Goal: Task Accomplishment & Management: Manage account settings

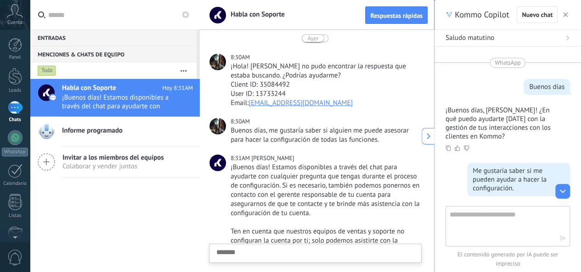
click at [14, 20] on span "Cuenta" at bounding box center [14, 23] width 15 height 6
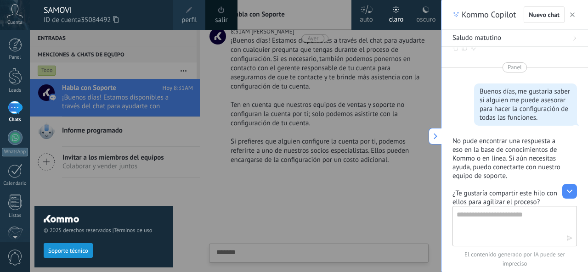
click at [221, 221] on div at bounding box center [324, 136] width 588 height 272
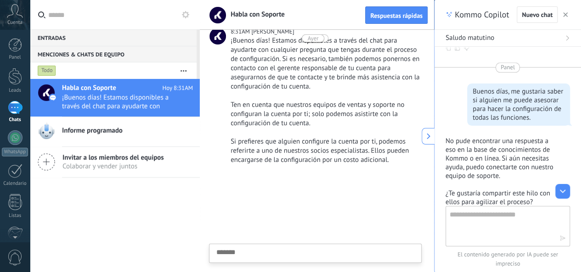
click at [12, 20] on span "Cuenta" at bounding box center [14, 23] width 15 height 6
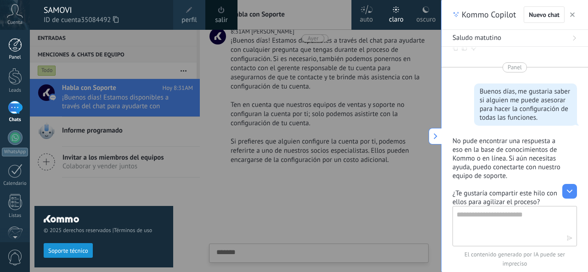
click at [12, 48] on div at bounding box center [15, 45] width 14 height 14
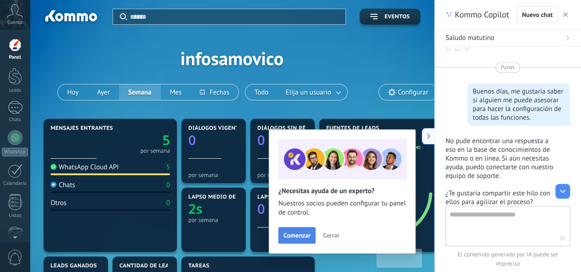
click at [295, 237] on span "Comenzar" at bounding box center [296, 235] width 27 height 6
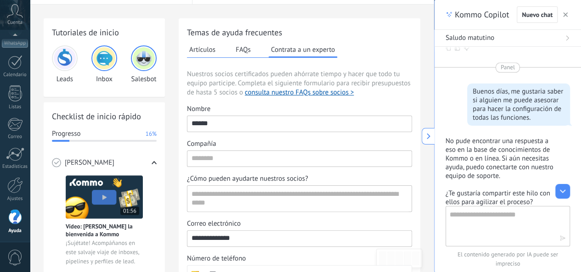
scroll to position [46, 0]
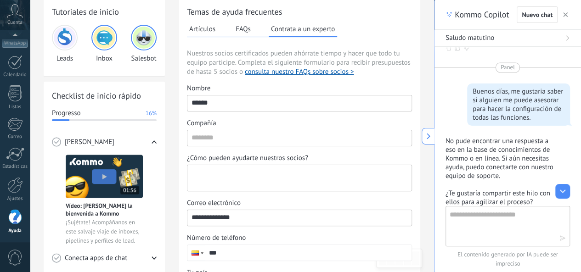
click at [282, 175] on textarea "¿Cómo pueden ayudarte nuestros socios?" at bounding box center [298, 178] width 222 height 26
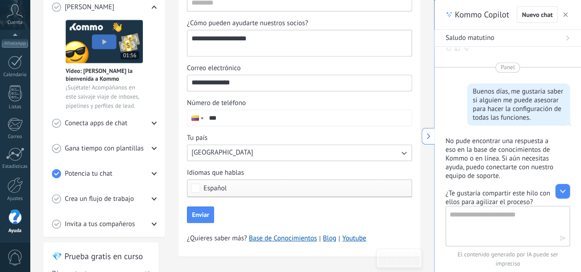
scroll to position [184, 0]
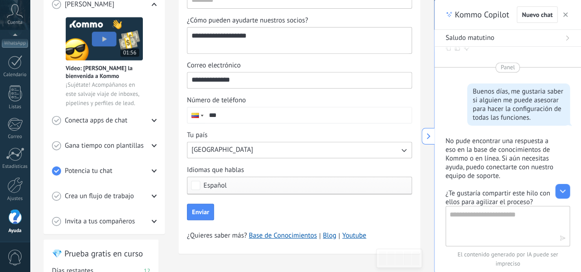
type textarea "**********"
click at [255, 108] on input "***" at bounding box center [308, 116] width 207 height 16
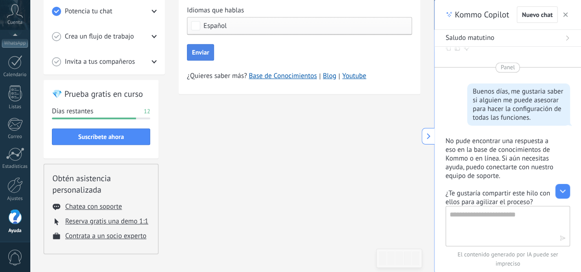
type input "**********"
click at [200, 53] on span "Enviar" at bounding box center [200, 52] width 17 height 6
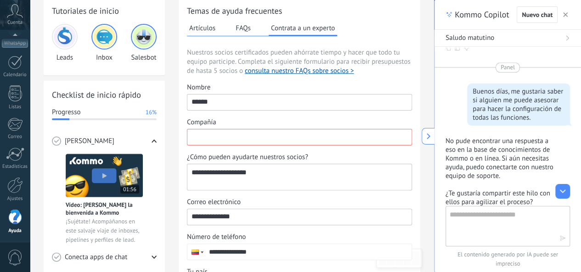
click at [289, 133] on input "Compañía" at bounding box center [299, 137] width 224 height 15
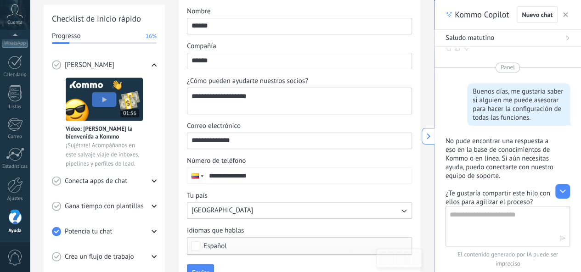
scroll to position [231, 0]
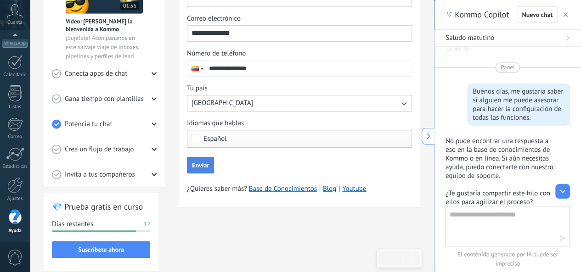
type input "******"
click at [195, 166] on span "Enviar" at bounding box center [200, 165] width 17 height 6
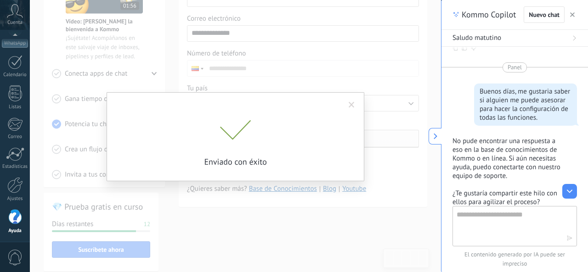
click at [351, 103] on span at bounding box center [352, 105] width 6 height 6
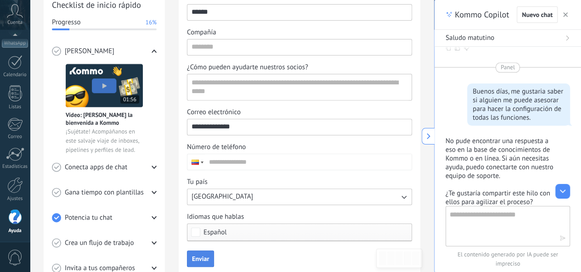
scroll to position [185, 0]
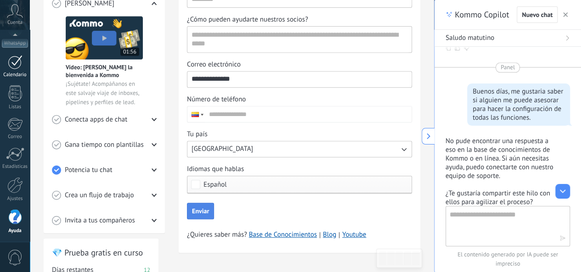
click at [11, 69] on link "Calendario" at bounding box center [15, 66] width 30 height 23
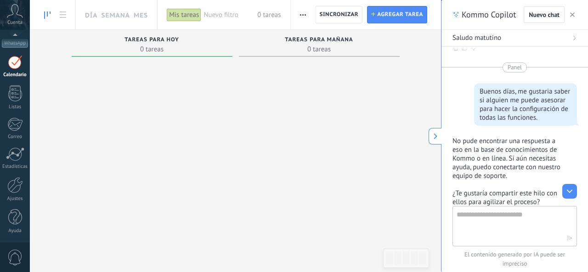
scroll to position [26, 0]
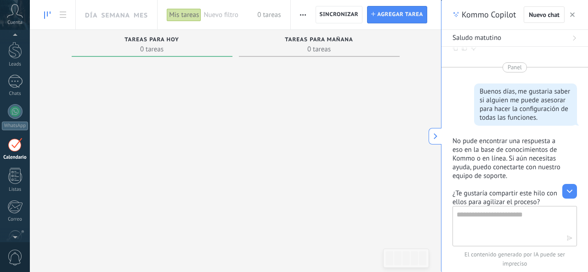
drag, startPoint x: 175, startPoint y: 48, endPoint x: 103, endPoint y: 59, distance: 73.0
click at [103, 59] on div "Tareas para hoy 0 tareas" at bounding box center [152, 45] width 161 height 31
drag, startPoint x: 319, startPoint y: 45, endPoint x: 302, endPoint y: 51, distance: 17.6
click at [302, 51] on div "Tareas para mañana 0 tareas" at bounding box center [319, 45] width 152 height 17
click at [436, 138] on icon at bounding box center [435, 136] width 6 height 6
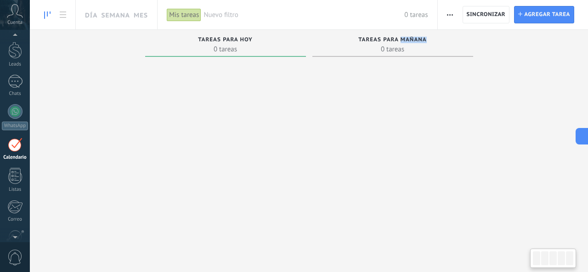
click at [435, 137] on div at bounding box center [392, 155] width 161 height 189
click at [13, 89] on link "1 Chats" at bounding box center [15, 86] width 30 height 22
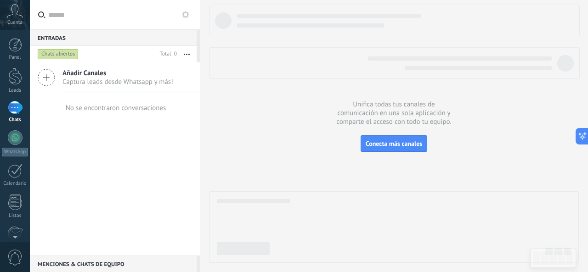
click at [183, 10] on button at bounding box center [185, 14] width 11 height 11
click at [183, 13] on use at bounding box center [185, 14] width 7 height 7
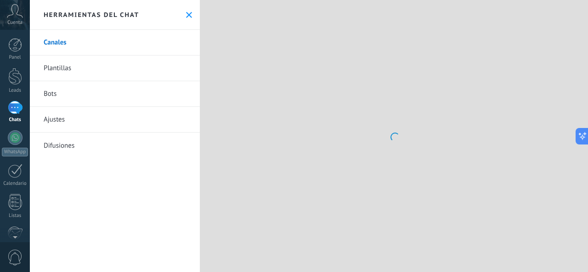
click at [187, 54] on link "Canales" at bounding box center [115, 43] width 170 height 26
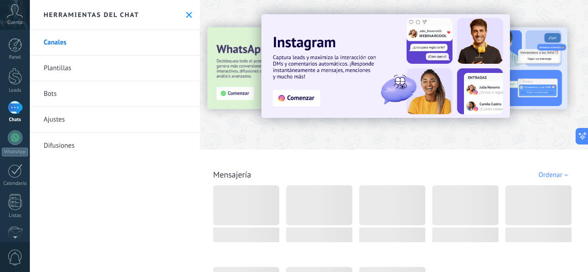
click at [186, 14] on icon at bounding box center [189, 15] width 6 height 6
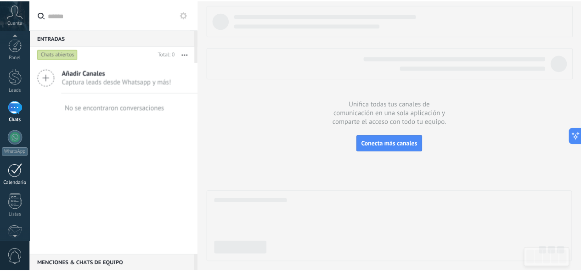
scroll to position [109, 0]
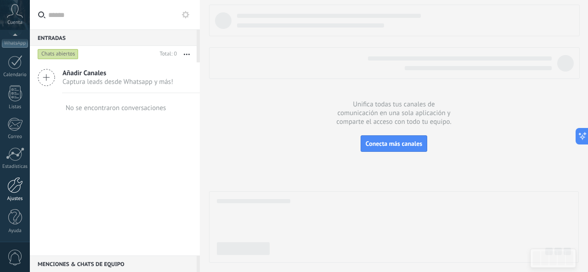
click at [12, 190] on div at bounding box center [15, 185] width 16 height 16
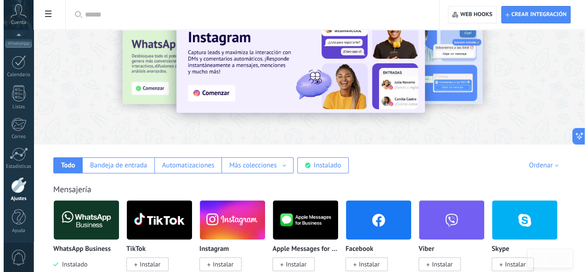
scroll to position [92, 0]
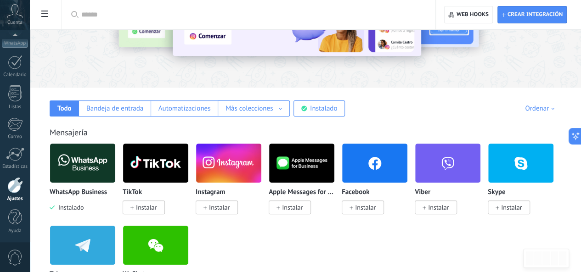
click at [115, 160] on img at bounding box center [82, 163] width 65 height 45
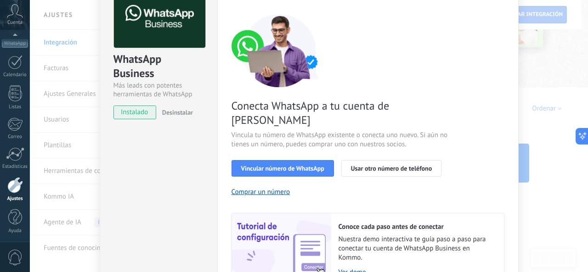
scroll to position [46, 0]
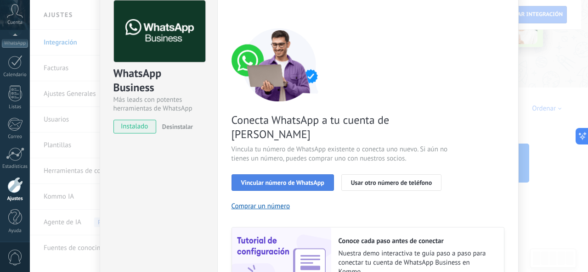
click at [284, 180] on span "Vincular número de WhatsApp" at bounding box center [282, 183] width 83 height 6
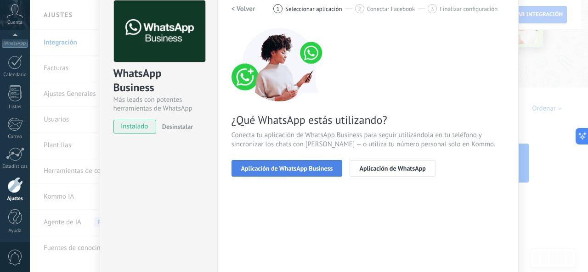
click at [277, 165] on span "Aplicación de WhatsApp Business" at bounding box center [287, 168] width 92 height 6
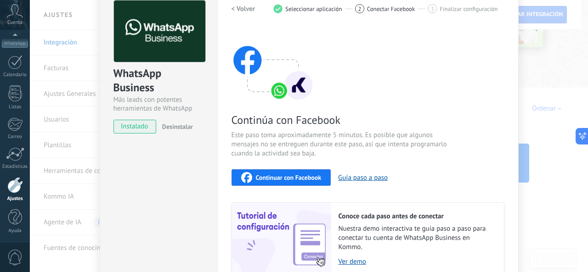
click at [270, 177] on span "Continuar con Facebook" at bounding box center [289, 178] width 66 height 6
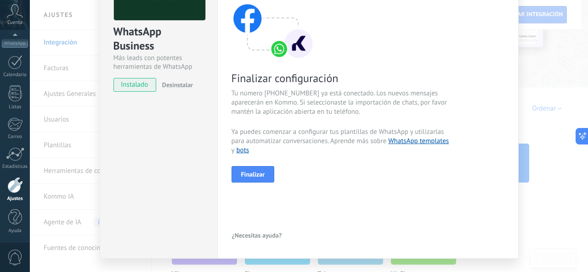
scroll to position [92, 0]
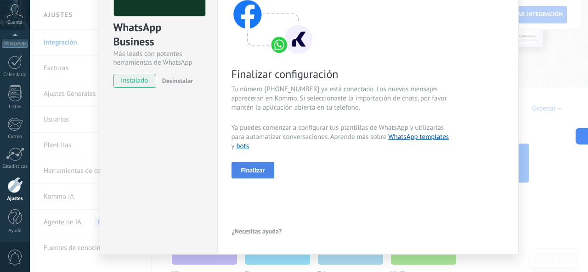
click at [253, 169] on span "Finalizar" at bounding box center [253, 170] width 24 height 6
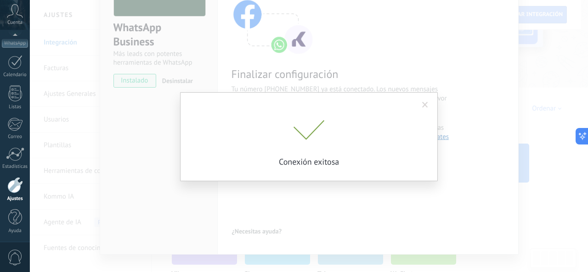
click at [424, 103] on span at bounding box center [425, 105] width 6 height 6
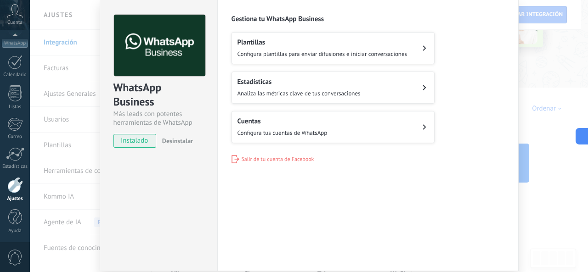
scroll to position [0, 0]
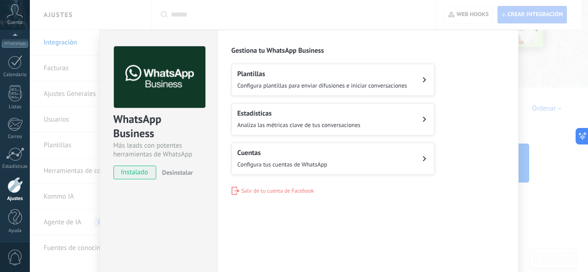
click at [370, 87] on span "Configura plantillas para enviar difusiones e iniciar conversaciones" at bounding box center [323, 86] width 170 height 8
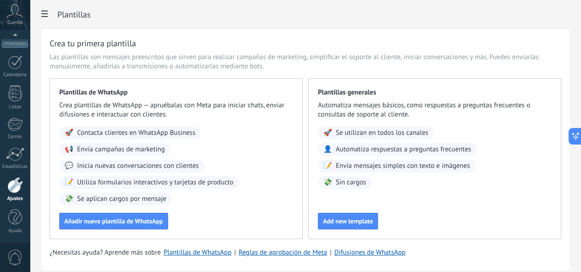
scroll to position [752, 0]
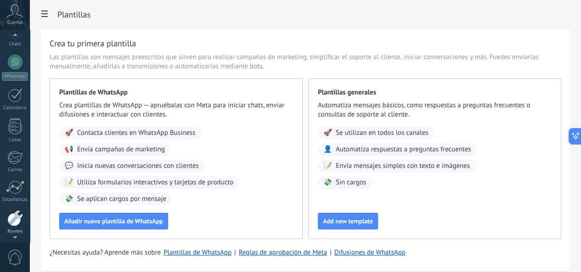
click at [12, 42] on div at bounding box center [15, 37] width 30 height 14
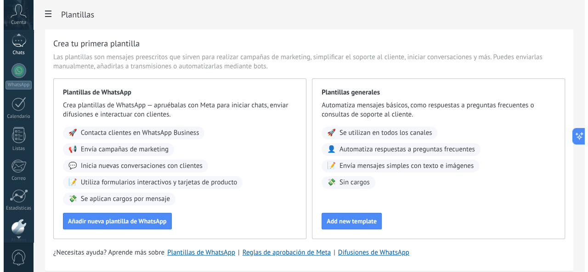
scroll to position [60, 0]
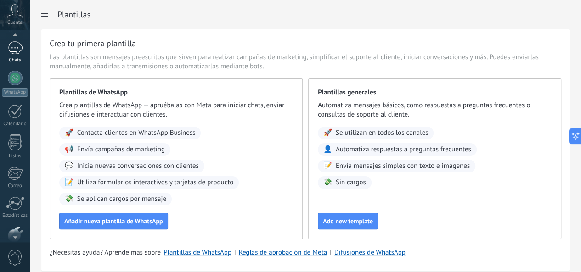
click at [15, 48] on div at bounding box center [15, 47] width 15 height 13
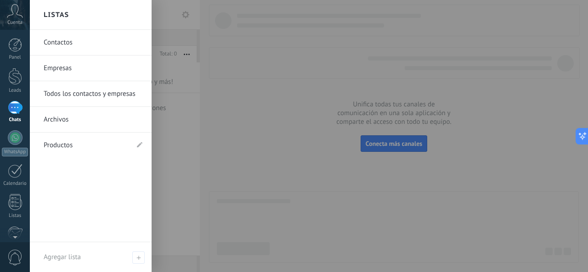
click at [559, 134] on div at bounding box center [324, 136] width 588 height 272
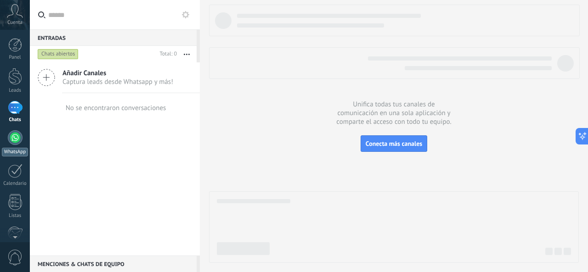
click at [17, 139] on div at bounding box center [15, 137] width 15 height 15
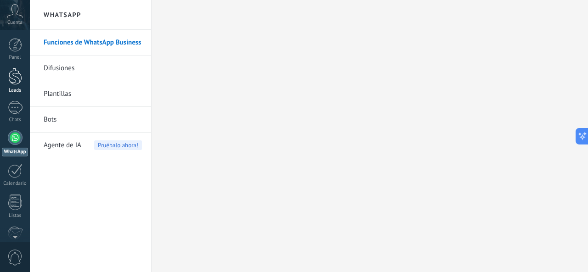
click at [15, 86] on link "Leads" at bounding box center [15, 81] width 30 height 26
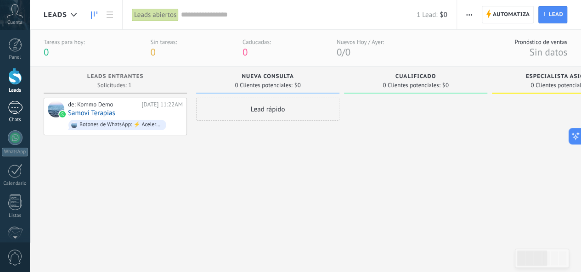
click at [10, 109] on div at bounding box center [15, 107] width 15 height 13
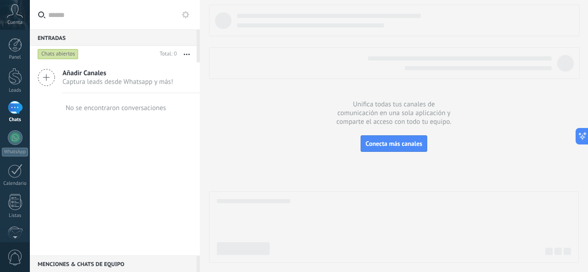
click at [85, 79] on span "Captura leads desde Whatsapp y más!" at bounding box center [117, 82] width 111 height 9
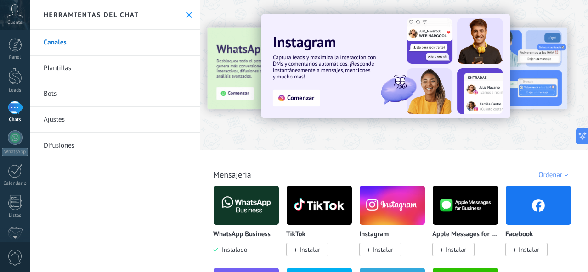
click at [260, 207] on img at bounding box center [246, 205] width 65 height 45
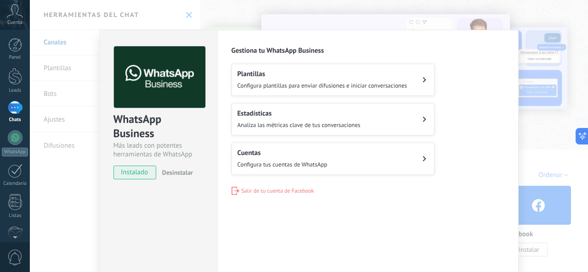
click at [360, 150] on button "Cuentas Configura tus cuentas de WhatsApp" at bounding box center [333, 159] width 203 height 32
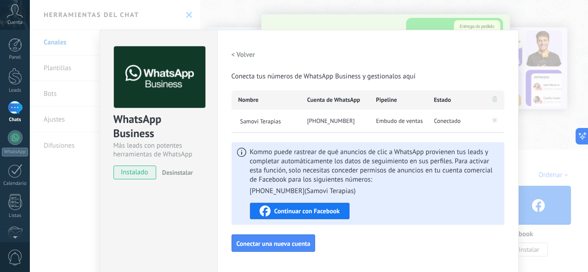
click at [239, 16] on div "WhatsApp Business Más leads con potentes herramientas de WhatsApp instalado Des…" at bounding box center [309, 136] width 558 height 272
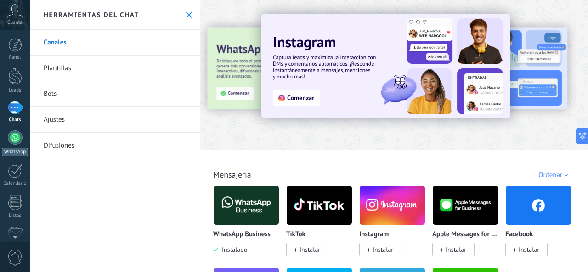
click at [11, 141] on div at bounding box center [15, 137] width 15 height 15
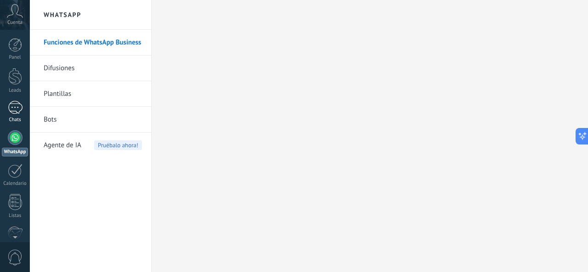
click at [11, 109] on div at bounding box center [15, 107] width 15 height 13
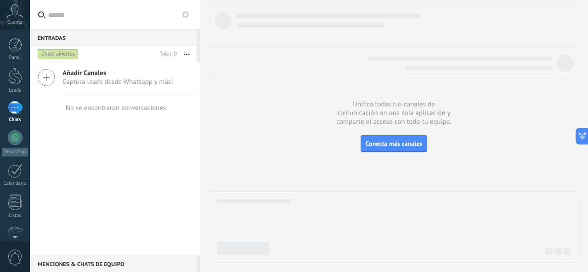
click at [46, 78] on use at bounding box center [46, 77] width 17 height 17
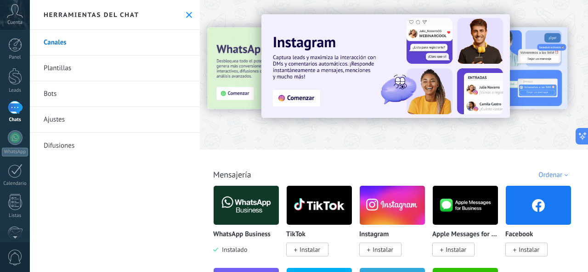
click at [54, 120] on link "Ajustes" at bounding box center [115, 120] width 170 height 26
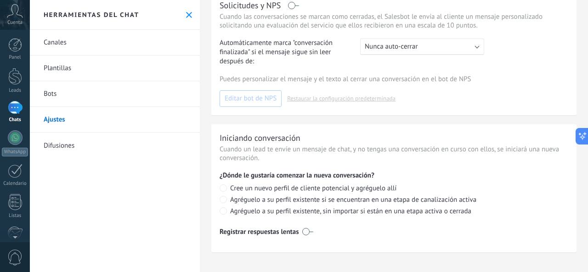
scroll to position [294, 0]
click at [61, 39] on link "Canales" at bounding box center [115, 43] width 170 height 26
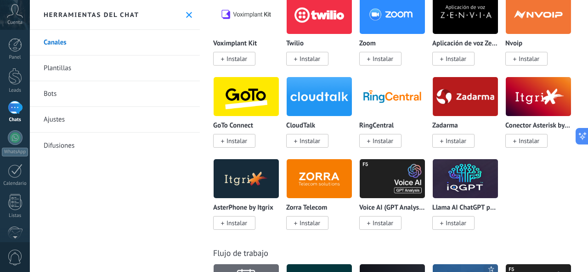
scroll to position [1332, 0]
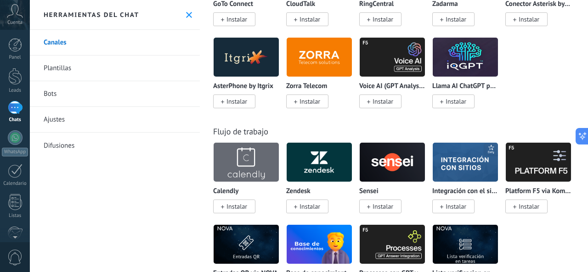
click at [53, 70] on link "Plantillas" at bounding box center [115, 69] width 170 height 26
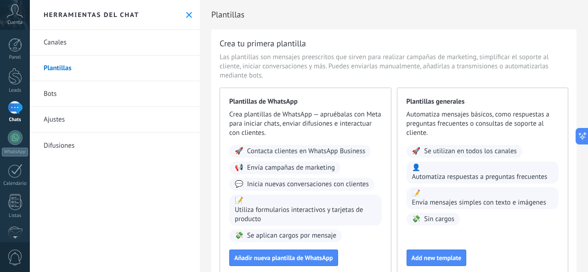
click at [60, 121] on link "Ajustes" at bounding box center [115, 120] width 170 height 26
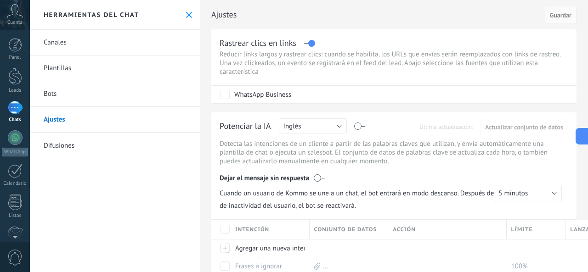
click at [52, 96] on link "Bots" at bounding box center [115, 94] width 170 height 26
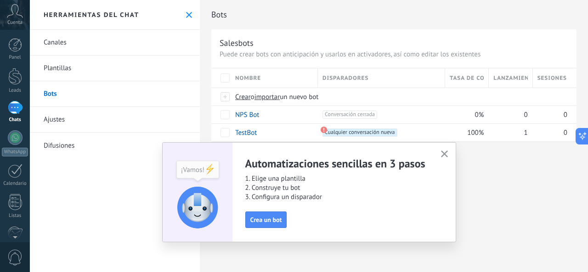
click at [444, 153] on icon "button" at bounding box center [444, 154] width 7 height 7
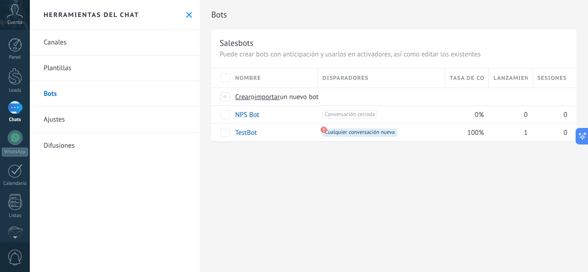
click at [14, 109] on div at bounding box center [15, 107] width 15 height 13
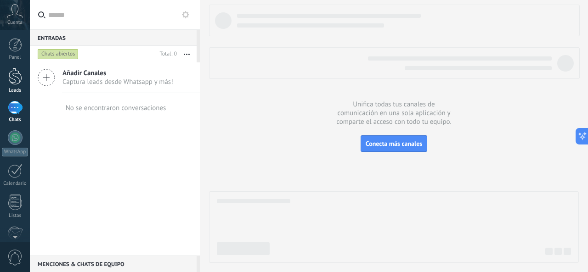
click at [13, 80] on div at bounding box center [15, 76] width 14 height 17
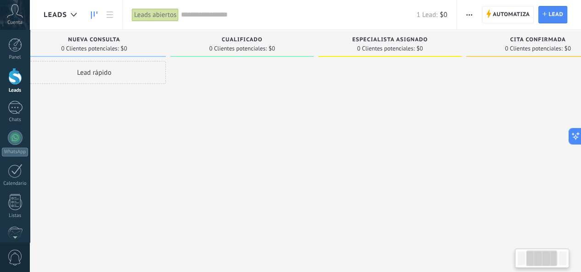
drag, startPoint x: 444, startPoint y: 136, endPoint x: 306, endPoint y: 109, distance: 140.6
click at [306, 109] on div at bounding box center [241, 137] width 143 height 153
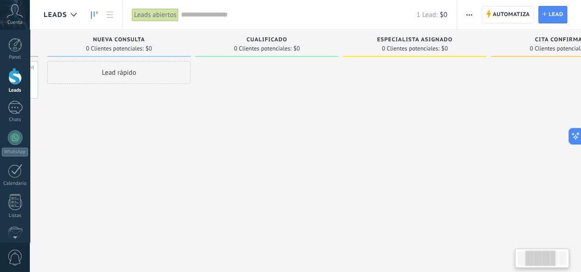
drag, startPoint x: 251, startPoint y: 97, endPoint x: 277, endPoint y: 105, distance: 26.9
click at [277, 105] on div at bounding box center [266, 137] width 143 height 153
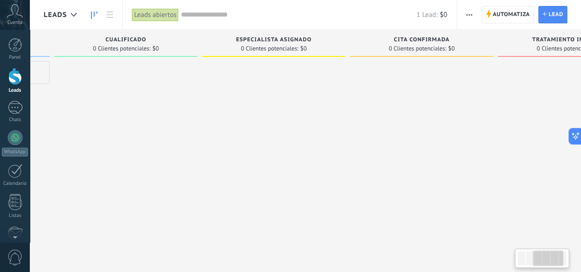
drag, startPoint x: 421, startPoint y: 77, endPoint x: 282, endPoint y: 92, distance: 140.1
click at [282, 92] on div at bounding box center [273, 137] width 143 height 153
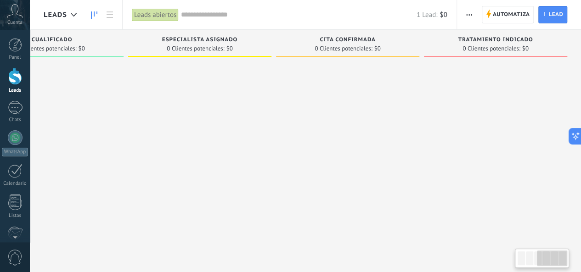
drag, startPoint x: 515, startPoint y: 95, endPoint x: 342, endPoint y: 108, distance: 174.2
click at [342, 108] on div "Leads Entrantes Solicitudes: 1 0 0 0 1 0 0 0 1 de: Kommo Demo [DATE] 11:22AM Sa…" at bounding box center [130, 122] width 901 height 184
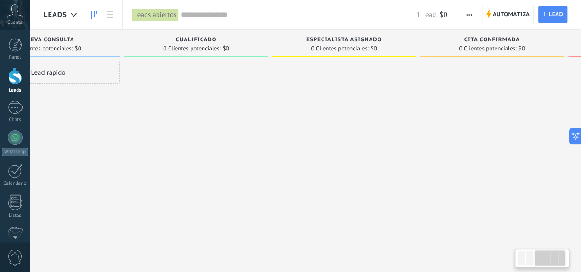
scroll to position [0, 172]
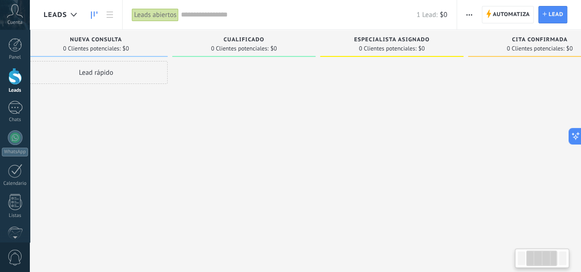
drag, startPoint x: 347, startPoint y: 161, endPoint x: 588, endPoint y: 121, distance: 243.6
click at [581, 121] on html ".abccls-1,.abccls-2{fill-rule:evenodd}.abccls-2{fill:#fff} .abfcls-1{fill:none}…" at bounding box center [290, 136] width 581 height 272
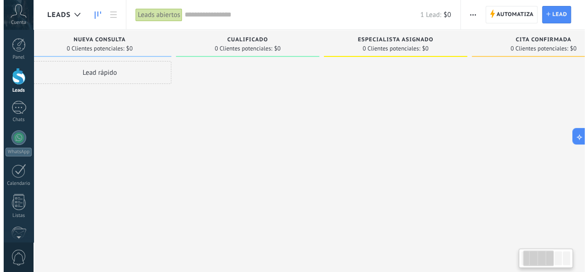
scroll to position [0, 0]
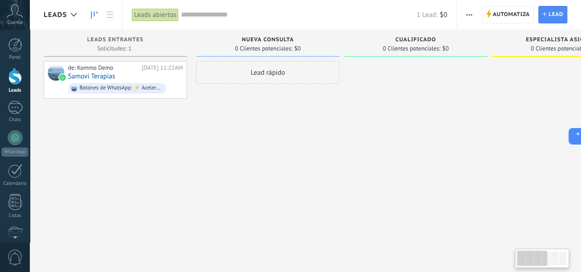
drag, startPoint x: 356, startPoint y: 145, endPoint x: 588, endPoint y: 107, distance: 234.1
click at [581, 107] on html ".abccls-1,.abccls-2{fill-rule:evenodd}.abccls-2{fill:#fff} .abfcls-1{fill:none}…" at bounding box center [290, 136] width 581 height 272
click at [141, 65] on div "[DATE] 11:22AM" at bounding box center [161, 67] width 41 height 7
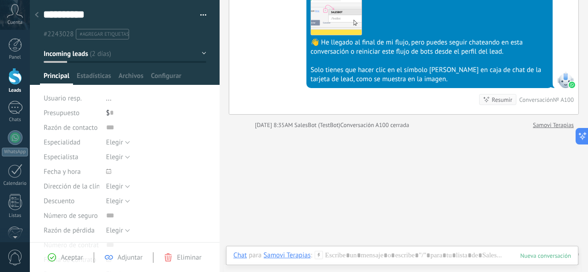
scroll to position [1266, 0]
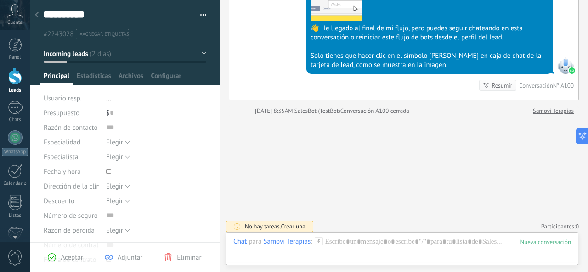
click at [36, 17] on icon at bounding box center [37, 15] width 4 height 6
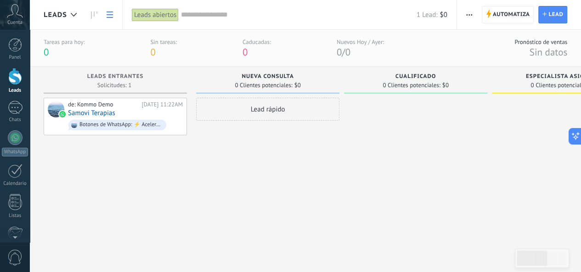
click at [108, 14] on use at bounding box center [110, 14] width 6 height 6
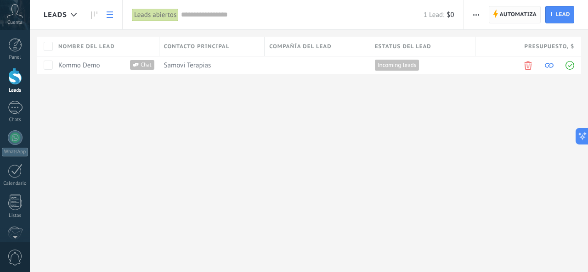
click at [524, 17] on span "Automatiza" at bounding box center [518, 14] width 37 height 17
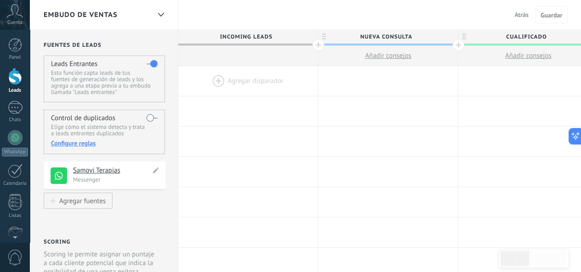
click at [77, 177] on p "Messenger" at bounding box center [116, 180] width 87 height 8
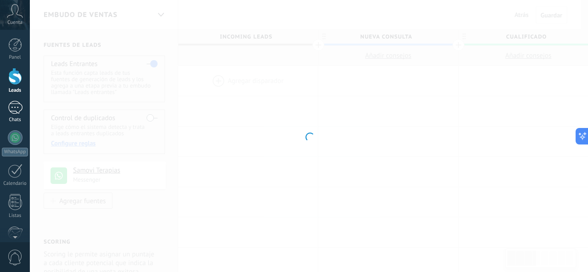
click at [22, 114] on link "Chats" at bounding box center [15, 112] width 30 height 22
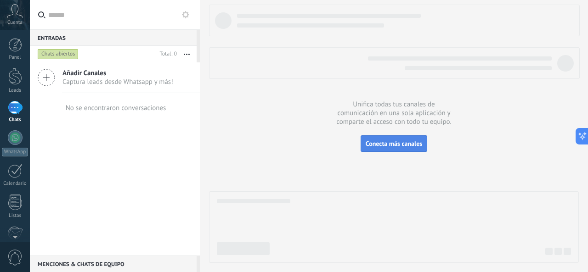
click at [406, 145] on span "Conecta más canales" at bounding box center [394, 144] width 57 height 8
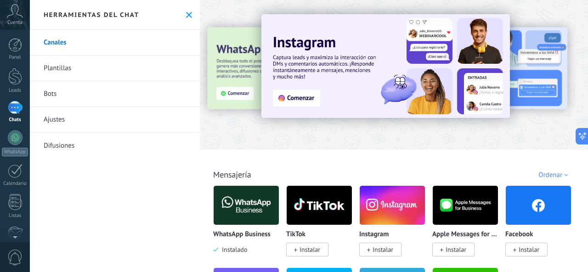
click at [272, 165] on div "Todo Bandeja de entrada Automatizaciones Fuentes de leads Soluciones de IA Inst…" at bounding box center [394, 165] width 383 height 30
click at [472, 9] on div at bounding box center [394, 72] width 388 height 132
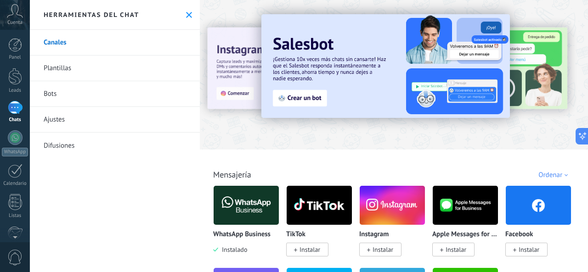
click at [9, 112] on div at bounding box center [15, 107] width 15 height 13
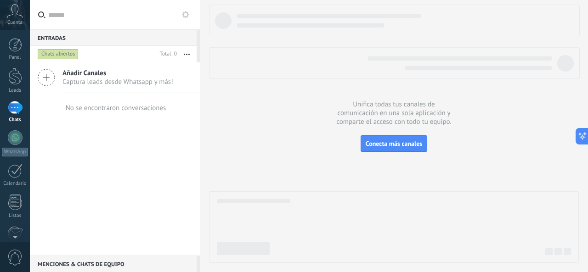
click at [183, 13] on use at bounding box center [185, 14] width 7 height 7
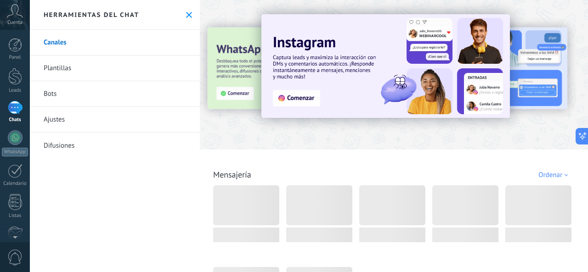
click at [186, 13] on icon at bounding box center [189, 15] width 6 height 6
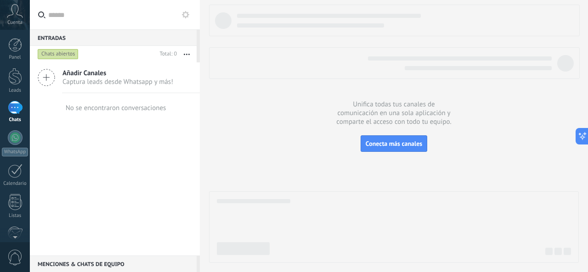
click at [73, 53] on div "Chats abiertos" at bounding box center [58, 54] width 41 height 11
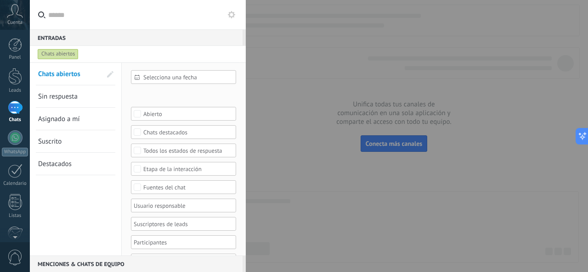
click at [64, 97] on span "Sin respuesta" at bounding box center [58, 96] width 40 height 9
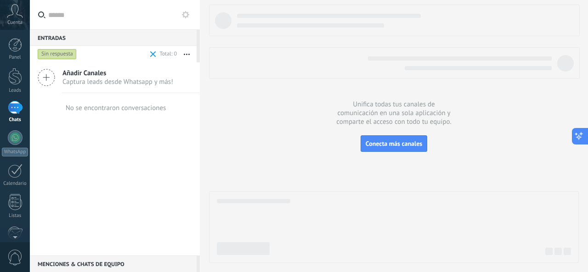
click at [576, 141] on button at bounding box center [580, 136] width 17 height 17
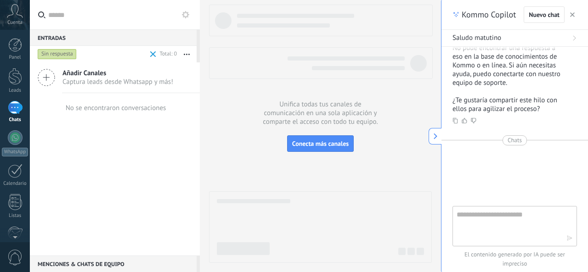
type textarea "**********"
click at [576, 141] on div "Chats" at bounding box center [515, 141] width 124 height 10
click at [487, 234] on textarea at bounding box center [508, 225] width 103 height 33
type textarea "**********"
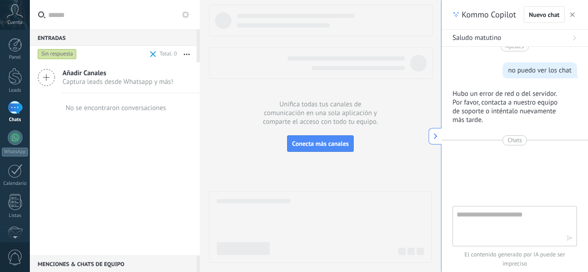
scroll to position [847, 0]
click at [568, 15] on button "button" at bounding box center [572, 14] width 9 height 11
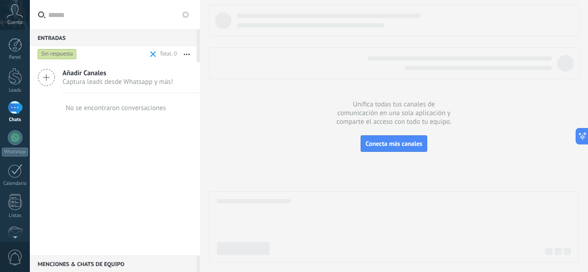
click at [12, 105] on div at bounding box center [15, 107] width 15 height 13
click at [10, 139] on div at bounding box center [15, 137] width 15 height 15
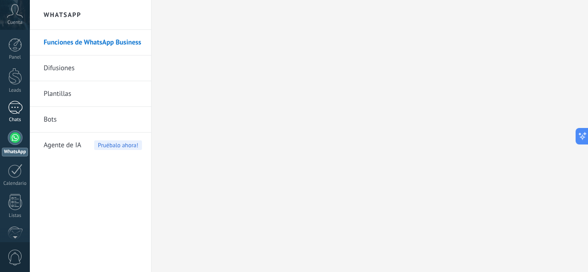
click at [11, 111] on div at bounding box center [15, 107] width 15 height 13
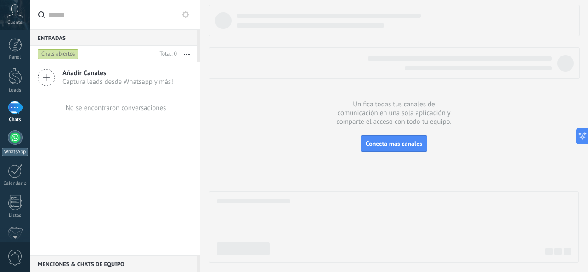
click at [18, 142] on div at bounding box center [15, 137] width 15 height 15
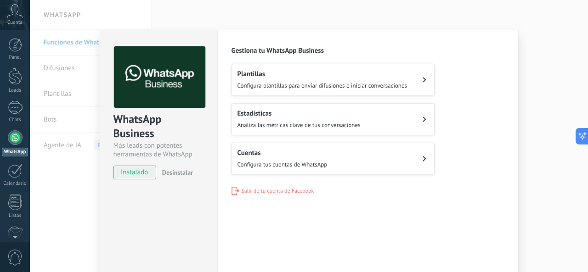
click at [133, 172] on span "instalado" at bounding box center [135, 173] width 42 height 14
click at [288, 70] on h2 "Plantillas" at bounding box center [323, 74] width 170 height 9
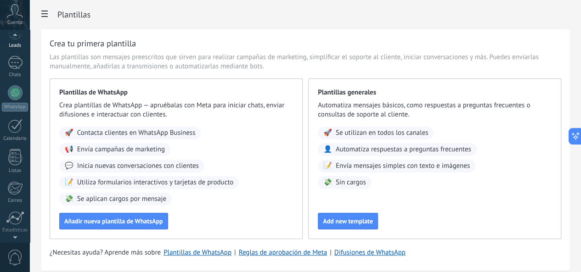
scroll to position [40, 0]
click at [17, 93] on div at bounding box center [15, 97] width 15 height 15
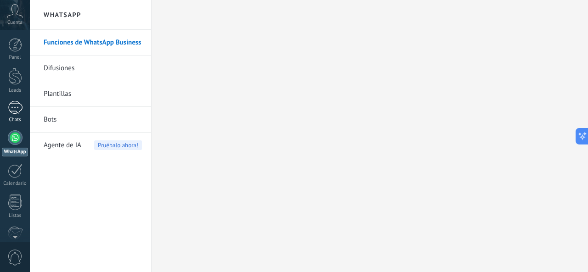
click at [12, 111] on div at bounding box center [15, 107] width 15 height 13
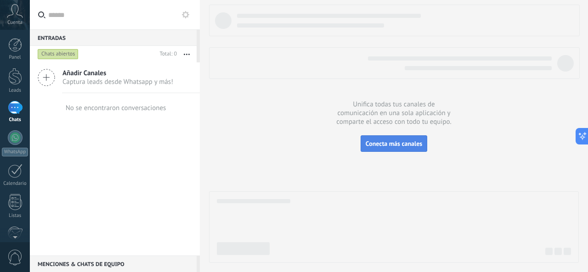
click at [400, 144] on span "Conecta más canales" at bounding box center [394, 144] width 57 height 8
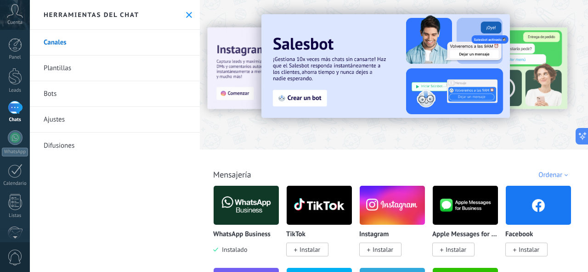
click at [525, 161] on div "Todo Bandeja de entrada Automatizaciones Fuentes de leads Soluciones de IA Inst…" at bounding box center [394, 165] width 383 height 30
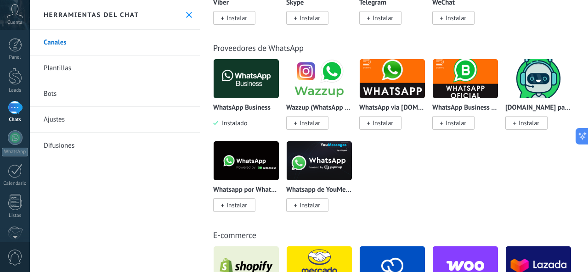
scroll to position [312, 0]
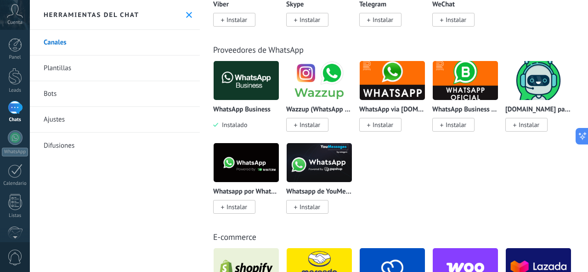
click at [247, 72] on img at bounding box center [246, 80] width 65 height 45
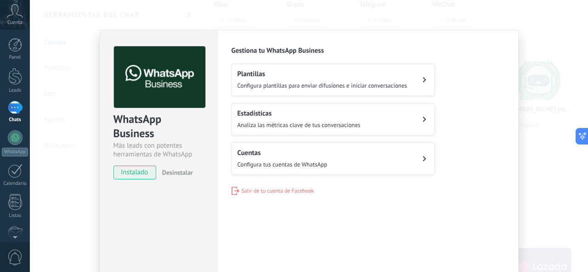
click at [316, 157] on div "Cuentas Configura tus cuentas de WhatsApp" at bounding box center [283, 159] width 90 height 20
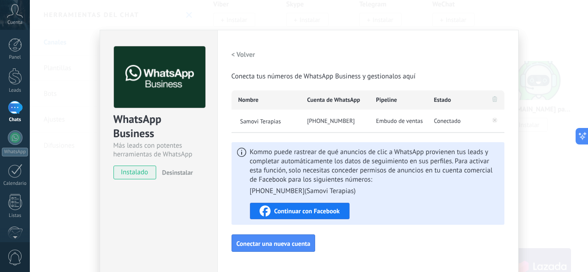
click at [308, 204] on button "Continuar con Facebook" at bounding box center [300, 211] width 100 height 17
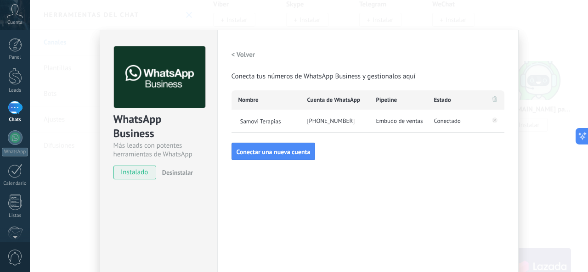
click at [12, 103] on div at bounding box center [15, 107] width 15 height 13
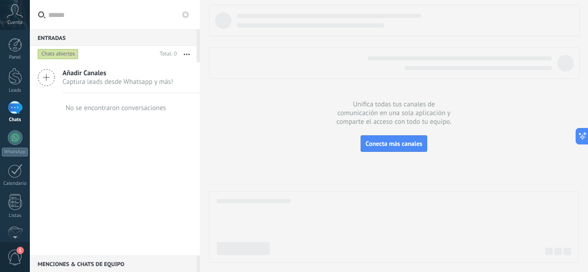
click at [86, 74] on span "Añadir Canales" at bounding box center [117, 73] width 111 height 9
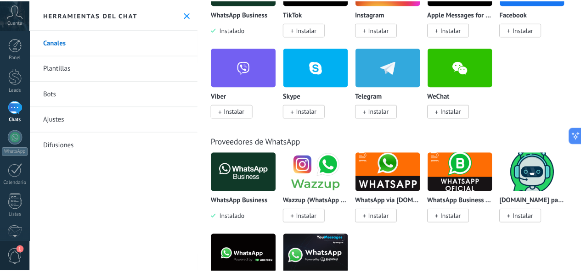
scroll to position [239, 0]
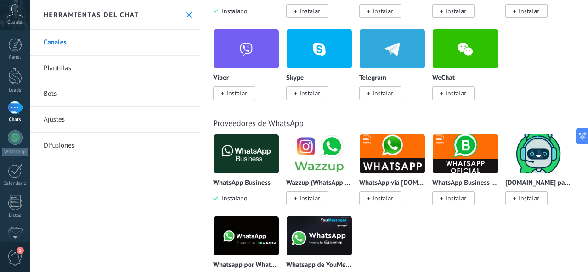
click at [20, 106] on div at bounding box center [15, 107] width 15 height 13
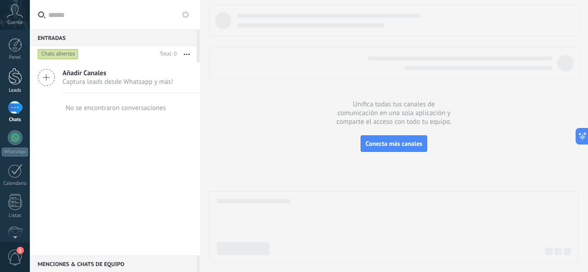
click at [12, 74] on div at bounding box center [15, 76] width 14 height 17
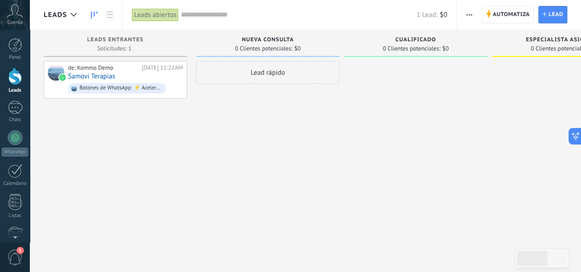
click at [245, 74] on div "Lead rápido" at bounding box center [267, 72] width 143 height 23
click at [245, 90] on input "text" at bounding box center [267, 96] width 134 height 13
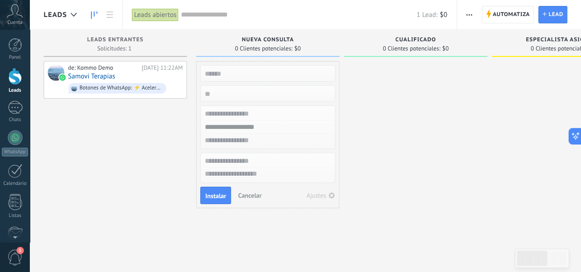
click at [248, 193] on span "Cancelar" at bounding box center [249, 196] width 23 height 8
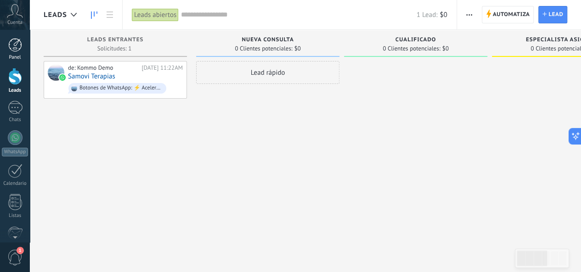
click at [15, 54] on link "Panel" at bounding box center [15, 49] width 30 height 23
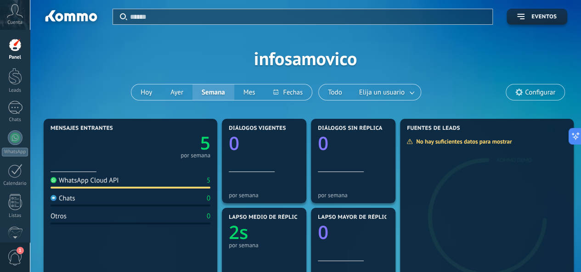
click at [15, 260] on span "1" at bounding box center [15, 258] width 16 height 16
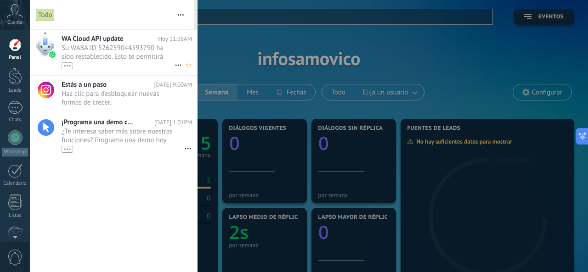
click at [119, 51] on span "Su WABA ID 526259044593790 ha sido restablecido. Esto te permitirá continuar en…" at bounding box center [118, 57] width 113 height 26
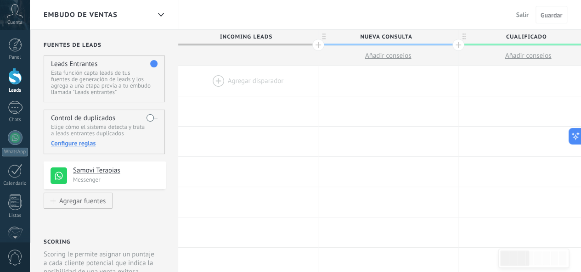
click at [216, 78] on div at bounding box center [248, 81] width 140 height 30
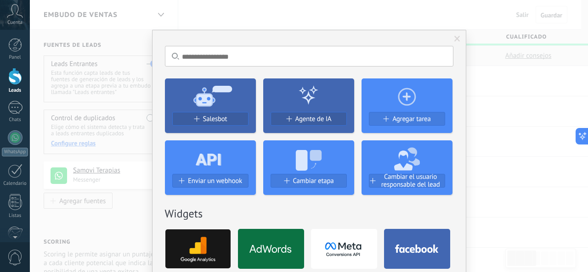
click at [208, 109] on icon at bounding box center [210, 95] width 91 height 33
click at [207, 120] on span "Salesbot" at bounding box center [215, 119] width 24 height 8
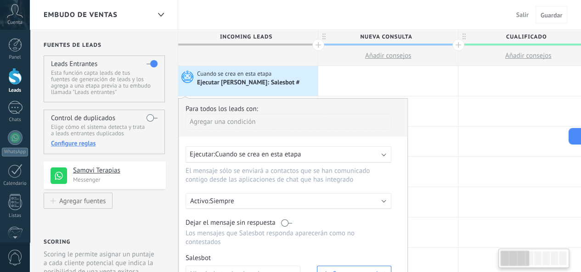
click at [241, 149] on div "Ejecutar: Cuando se crea en esta etapa" at bounding box center [289, 155] width 206 height 17
click at [235, 157] on span "Cuando se crea en esta etapa" at bounding box center [258, 154] width 86 height 9
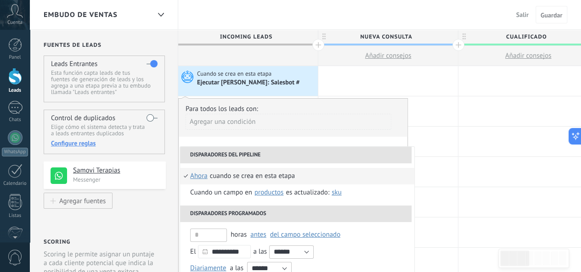
click at [385, 153] on li "Disparadores del pipeline" at bounding box center [296, 155] width 232 height 17
click at [385, 155] on li "Disparadores del pipeline" at bounding box center [296, 155] width 232 height 17
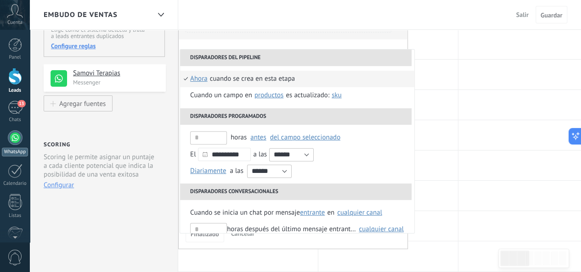
scroll to position [96, 0]
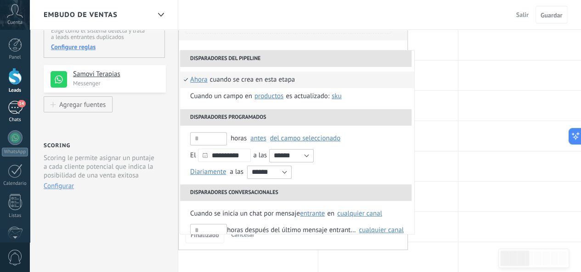
click at [13, 102] on div "14" at bounding box center [15, 107] width 15 height 13
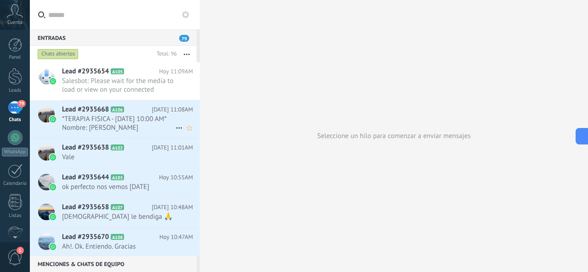
click at [124, 124] on span "*TERAPIA FISICA - [DATE] 10:00 AM* Nombre: [PERSON_NAME] Documento: 20250626 Ed…" at bounding box center [118, 123] width 113 height 17
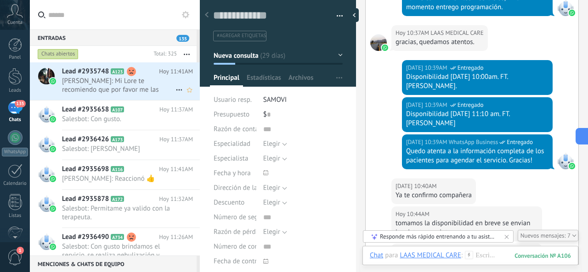
scroll to position [2646, 0]
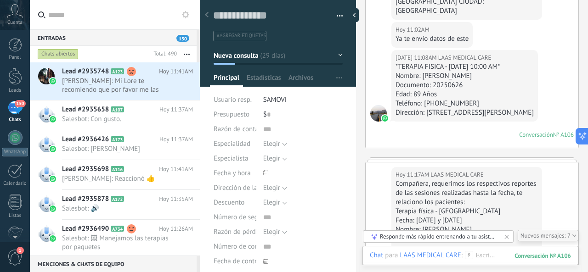
drag, startPoint x: 197, startPoint y: 50, endPoint x: 193, endPoint y: 40, distance: 10.9
click at [193, 40] on div "Entradas 150" at bounding box center [113, 37] width 167 height 17
click at [190, 55] on button "button" at bounding box center [187, 54] width 20 height 17
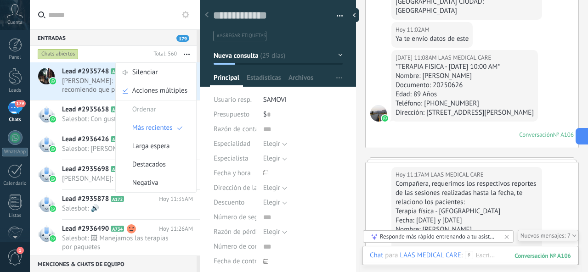
click at [136, 52] on div "Chats abiertos" at bounding box center [93, 54] width 114 height 17
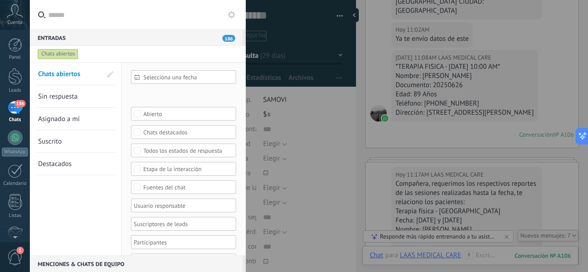
click at [50, 59] on div "Chats abiertos" at bounding box center [58, 54] width 41 height 11
click at [50, 57] on div "Chats abiertos" at bounding box center [58, 54] width 41 height 11
click at [21, 110] on div "192" at bounding box center [15, 107] width 15 height 13
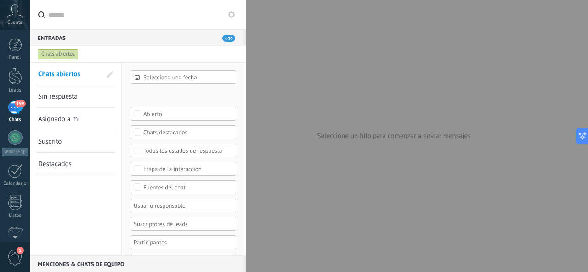
click at [48, 57] on div "Chats abiertos" at bounding box center [58, 54] width 41 height 11
click at [232, 14] on icon at bounding box center [231, 14] width 7 height 7
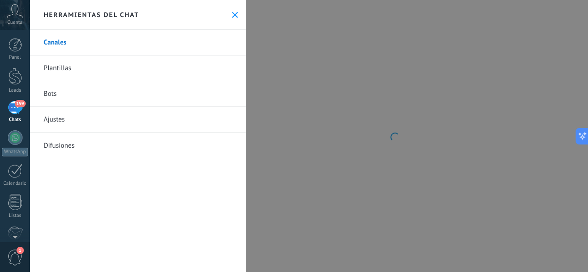
click at [233, 15] on icon at bounding box center [235, 15] width 6 height 6
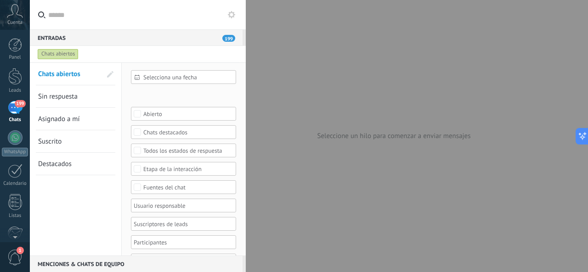
click at [10, 108] on div "199" at bounding box center [15, 107] width 15 height 13
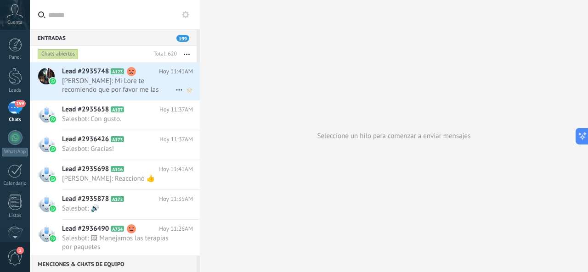
click at [113, 88] on span "[PERSON_NAME]: Mi Lore te recomiendo que por favor me las agendes para poderlas…" at bounding box center [118, 85] width 113 height 17
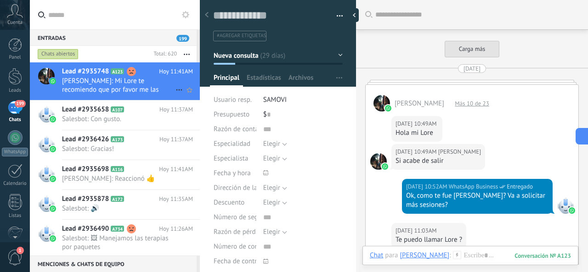
scroll to position [1101, 0]
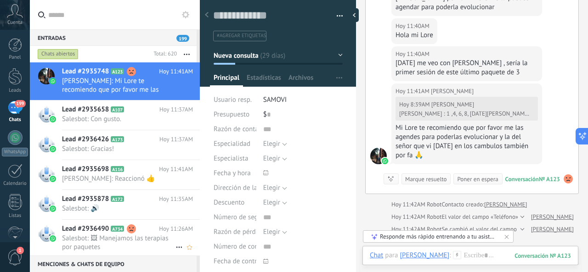
click at [128, 243] on span "Salesbot: 🖼 Manejamos las terapias por paquetes" at bounding box center [118, 242] width 113 height 17
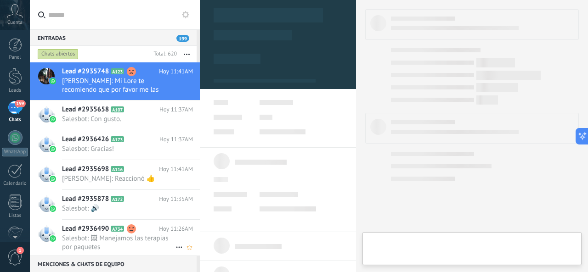
click at [120, 238] on span "Salesbot: 🖼 Manejamos las terapias por paquetes" at bounding box center [118, 242] width 113 height 17
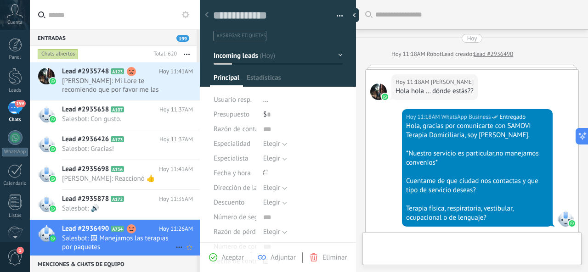
type textarea "**********"
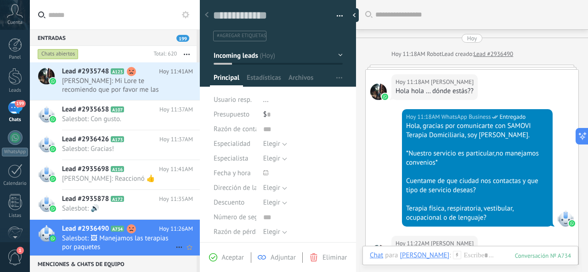
scroll to position [318, 0]
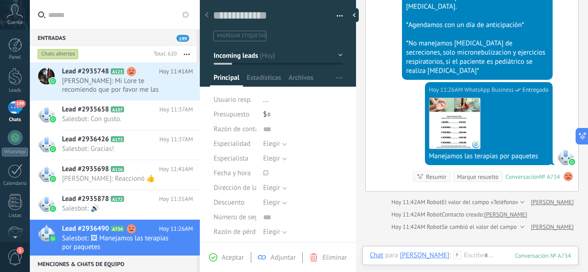
click at [263, 102] on span "..." at bounding box center [266, 100] width 6 height 9
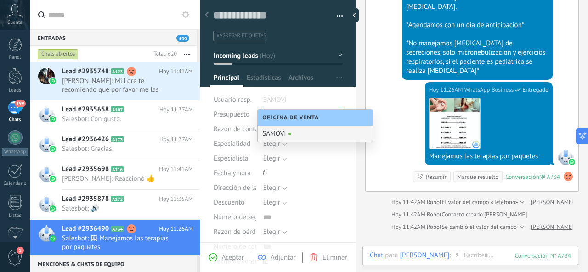
click at [279, 119] on span "Oficina de Venta" at bounding box center [292, 117] width 61 height 7
click at [276, 133] on div "SAMOVI" at bounding box center [315, 134] width 115 height 16
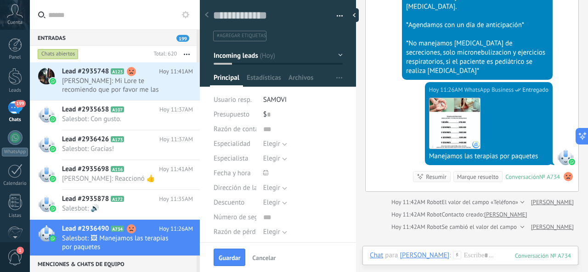
click at [270, 116] on div "$ 0" at bounding box center [302, 115] width 79 height 15
type input "*******"
type input "*"
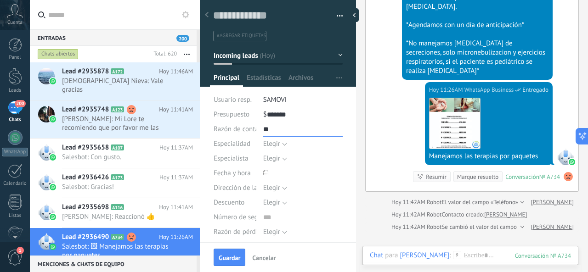
type input "*"
type input "**"
click at [275, 143] on span "Elegir" at bounding box center [271, 144] width 17 height 9
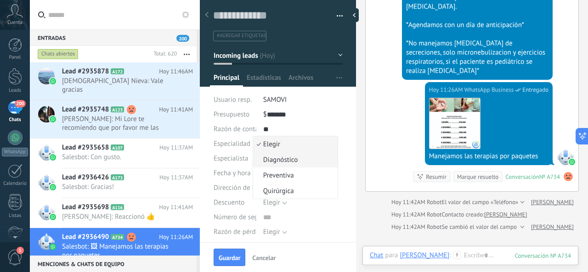
click at [276, 158] on span "Diagnóstico" at bounding box center [294, 160] width 82 height 9
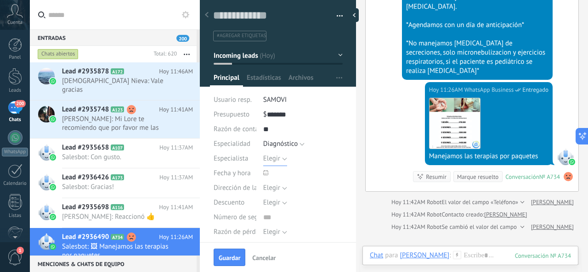
click at [274, 158] on span "Elegir" at bounding box center [271, 158] width 17 height 9
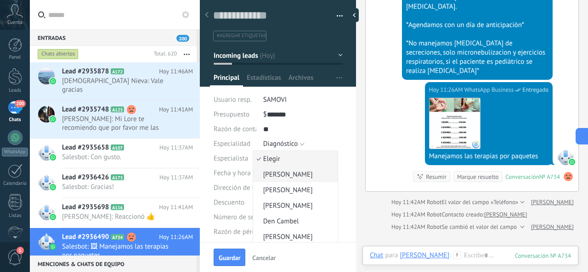
click at [287, 179] on li "[PERSON_NAME]" at bounding box center [295, 175] width 85 height 16
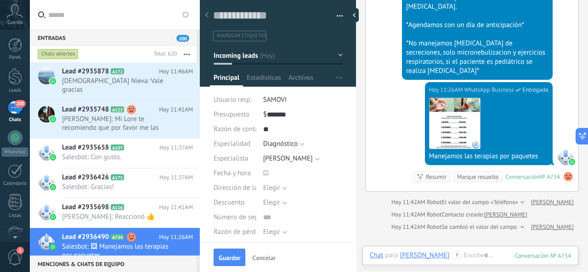
click at [272, 170] on span at bounding box center [302, 173] width 79 height 15
click at [266, 172] on icon at bounding box center [265, 172] width 5 height 5
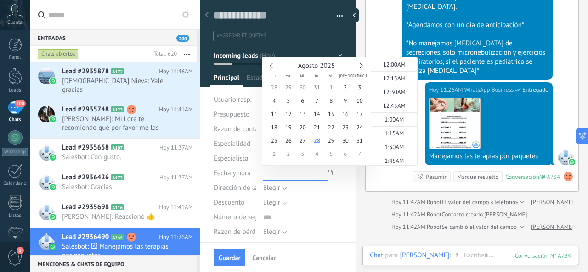
scroll to position [595, 0]
click at [311, 141] on span "28" at bounding box center [317, 140] width 14 height 13
type input "**********"
click at [273, 190] on span "Elegir" at bounding box center [271, 188] width 17 height 9
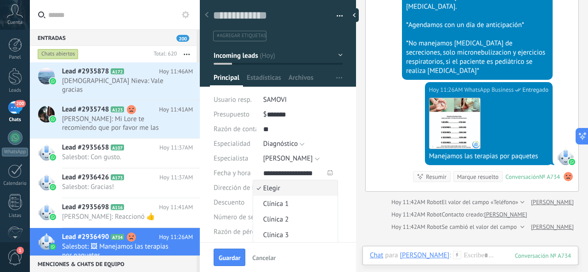
click at [244, 194] on div "Dirección de la clínica" at bounding box center [235, 188] width 43 height 15
click at [266, 206] on span "Elegir" at bounding box center [271, 202] width 17 height 9
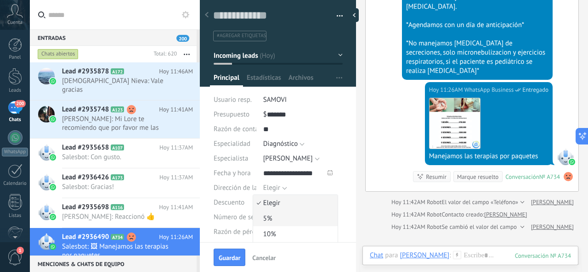
click at [259, 213] on li "5%" at bounding box center [295, 219] width 85 height 16
click at [356, 126] on div at bounding box center [356, 136] width 0 height 272
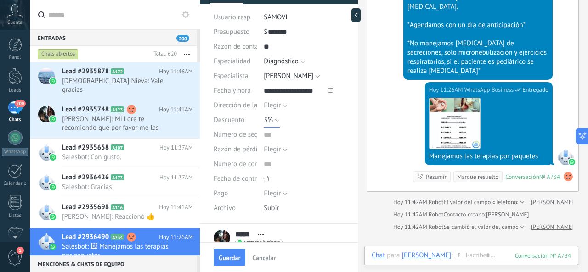
scroll to position [84, 0]
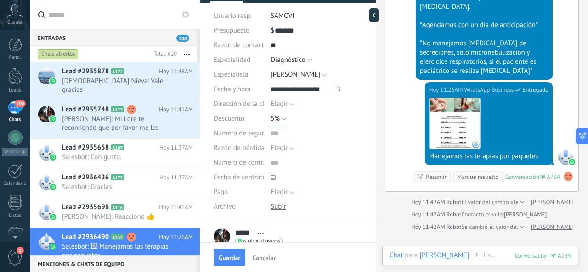
drag, startPoint x: 359, startPoint y: 181, endPoint x: 383, endPoint y: 180, distance: 24.4
click at [376, 180] on div at bounding box center [376, 136] width 0 height 272
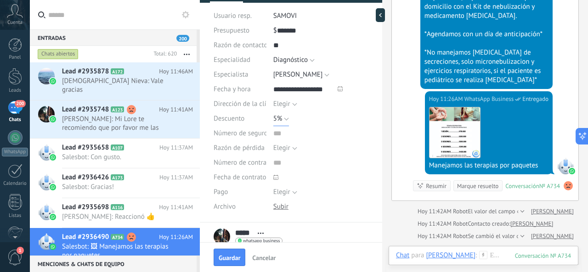
scroll to position [14, 0]
click at [282, 151] on span "Elegir" at bounding box center [281, 148] width 17 height 9
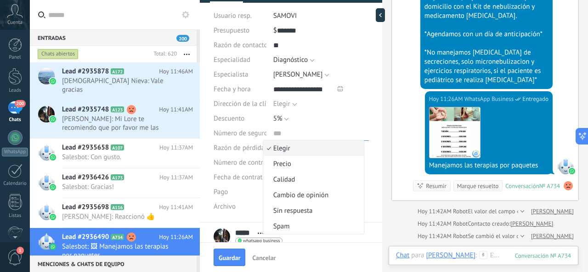
click at [310, 129] on input "text" at bounding box center [321, 133] width 96 height 15
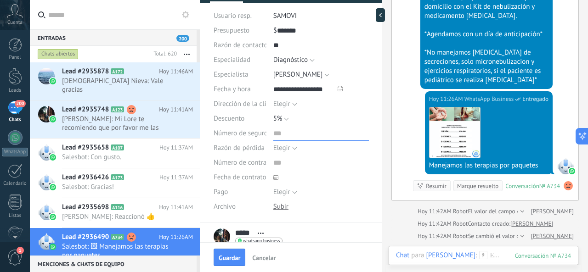
click at [301, 131] on input "text" at bounding box center [321, 133] width 96 height 15
click at [253, 212] on div "Archivo" at bounding box center [240, 207] width 53 height 15
click at [288, 192] on span "Elegir" at bounding box center [281, 192] width 17 height 9
click at [322, 155] on div "Elegir Precio [GEOGRAPHIC_DATA] Cambio de opinión Sin respuesta Spam [GEOGRAPHI…" at bounding box center [321, 148] width 96 height 15
click at [227, 257] on span "Guardar" at bounding box center [230, 258] width 22 height 6
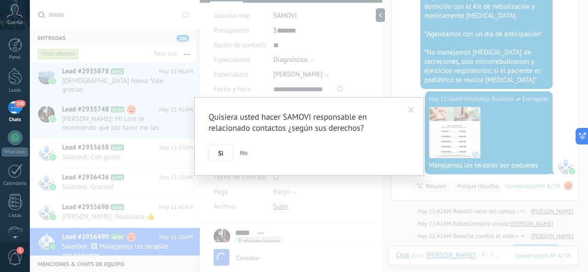
scroll to position [420, 0]
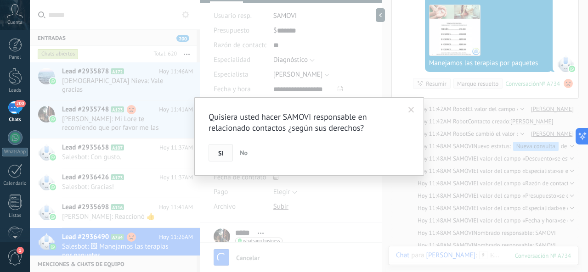
click at [223, 147] on button "Si" at bounding box center [221, 152] width 24 height 17
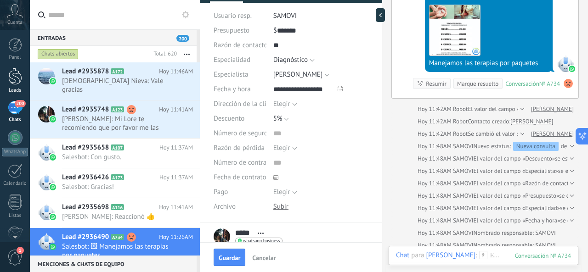
click at [17, 77] on div at bounding box center [15, 76] width 14 height 17
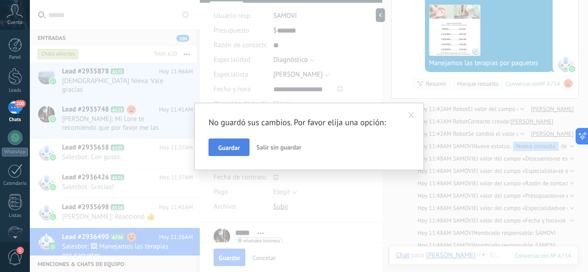
click at [233, 147] on span "Guardar" at bounding box center [229, 148] width 22 height 6
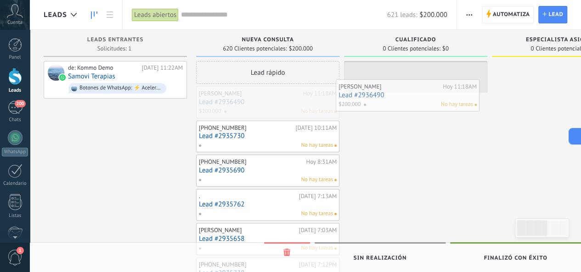
drag, startPoint x: 216, startPoint y: 108, endPoint x: 396, endPoint y: 75, distance: 183.4
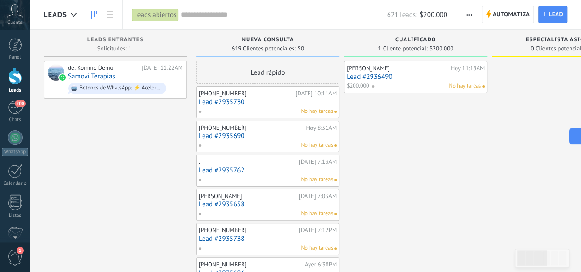
click at [392, 78] on link "Lead #2936490" at bounding box center [416, 77] width 138 height 8
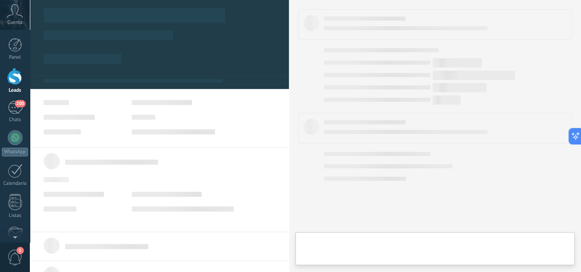
click at [392, 78] on div at bounding box center [435, 136] width 274 height 254
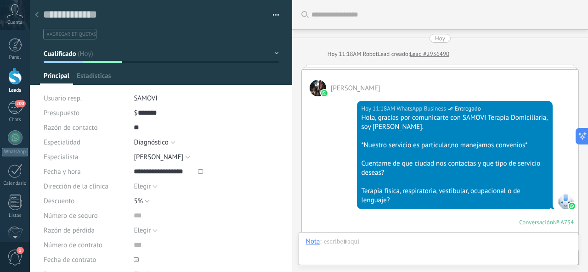
type textarea "**********"
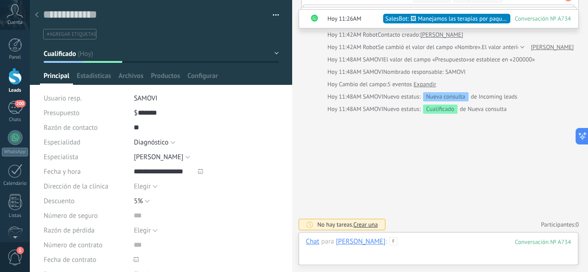
click at [390, 243] on div at bounding box center [438, 252] width 265 height 28
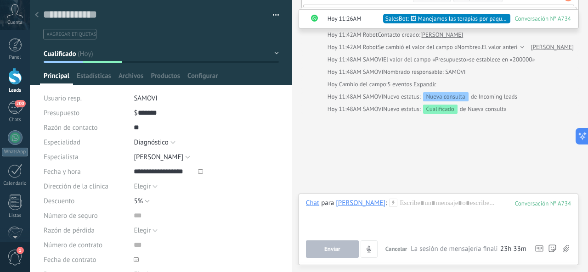
click at [397, 243] on button "Cancelar" at bounding box center [396, 249] width 29 height 17
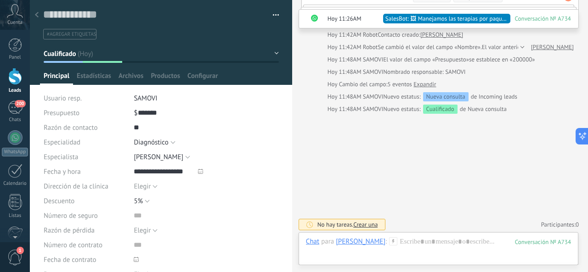
click at [409, 237] on div "Chat Correo Nota Tarea Chat para [PERSON_NAME] : 734 Enviar Cancelar Rastrear c…" at bounding box center [439, 248] width 280 height 33
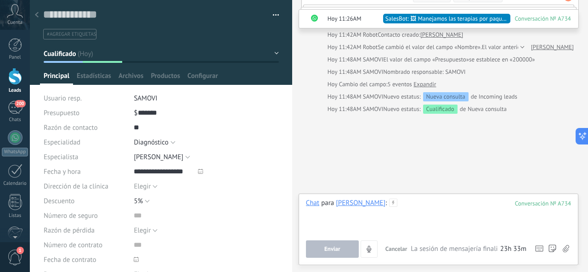
click at [386, 200] on div at bounding box center [438, 216] width 265 height 35
click at [345, 221] on div at bounding box center [438, 216] width 265 height 35
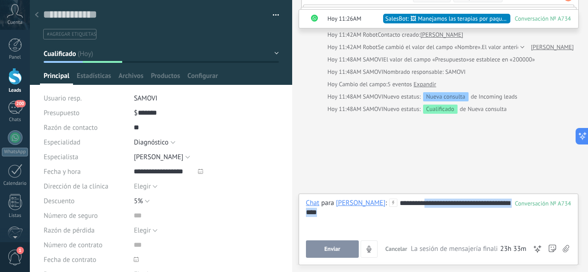
drag, startPoint x: 455, startPoint y: 207, endPoint x: 552, endPoint y: 216, distance: 97.4
click at [552, 216] on div "**********" at bounding box center [439, 216] width 266 height 35
click at [329, 247] on span "Enviar" at bounding box center [332, 249] width 16 height 6
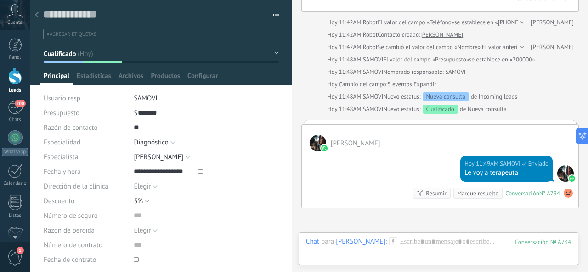
scroll to position [511, 0]
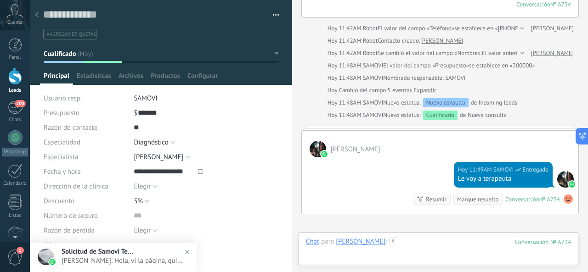
click at [403, 248] on div at bounding box center [438, 252] width 265 height 28
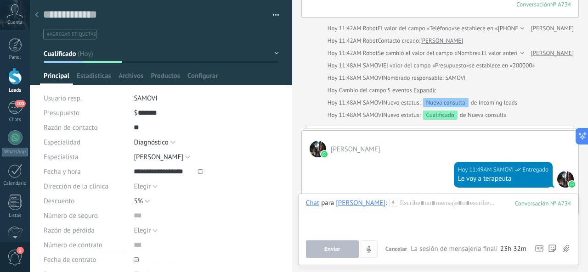
click at [368, 249] on icon "4" at bounding box center [369, 250] width 8 height 8
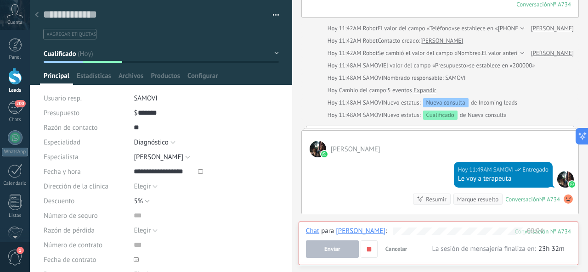
click at [343, 249] on button "Enviar" at bounding box center [332, 249] width 53 height 17
click at [367, 251] on use "button" at bounding box center [369, 249] width 4 height 4
click at [337, 244] on button "Enviar" at bounding box center [332, 249] width 53 height 17
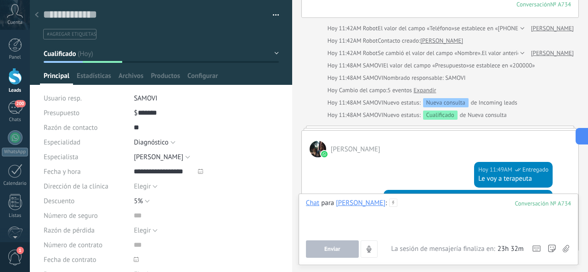
scroll to position [551, 0]
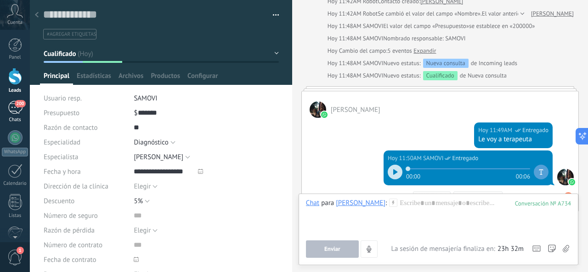
click at [17, 108] on div "200" at bounding box center [15, 107] width 15 height 13
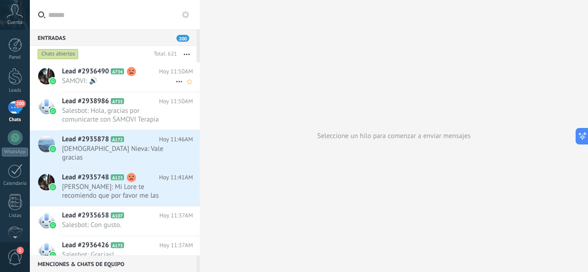
click at [113, 79] on span "SAMOVI: 🔊" at bounding box center [118, 81] width 113 height 9
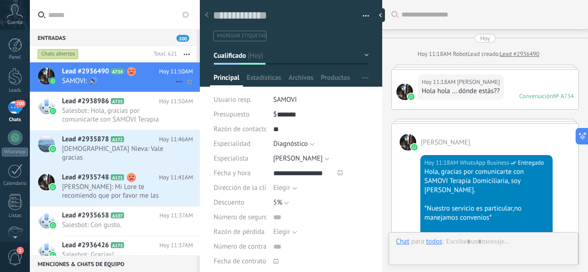
click at [130, 70] on use at bounding box center [131, 71] width 9 height 9
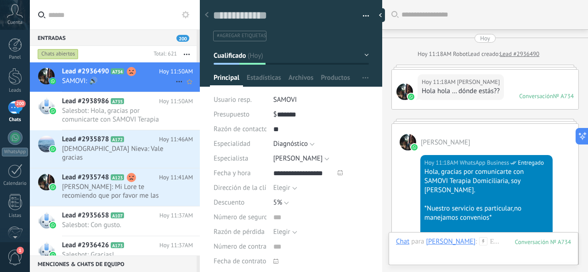
scroll to position [691, 0]
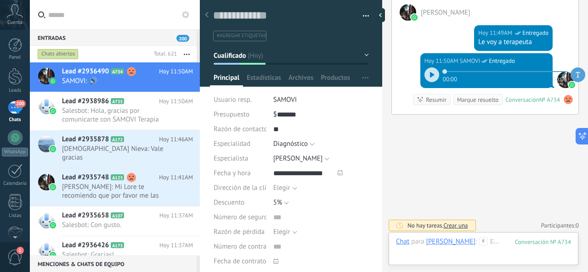
click at [566, 100] on use at bounding box center [568, 99] width 9 height 9
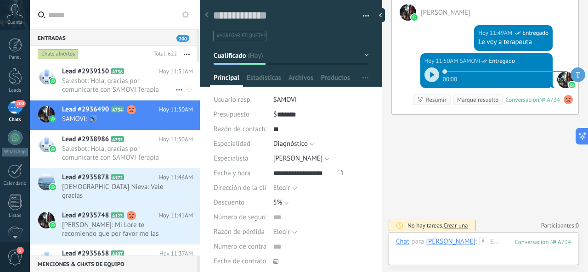
click at [126, 82] on span "Salesbot: Hola, gracias por comunicarte con SAMOVI Terapia Domiciliaria, soy [P…" at bounding box center [118, 85] width 113 height 17
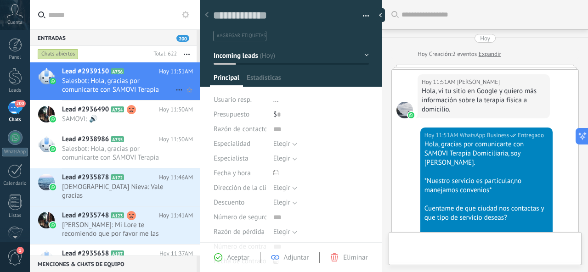
type textarea "**********"
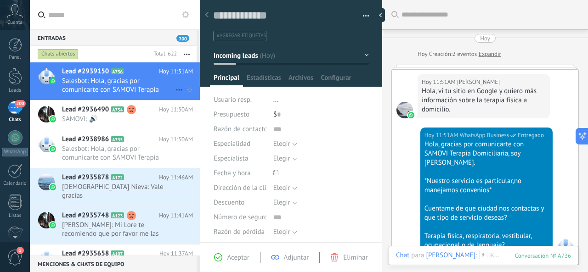
scroll to position [67, 0]
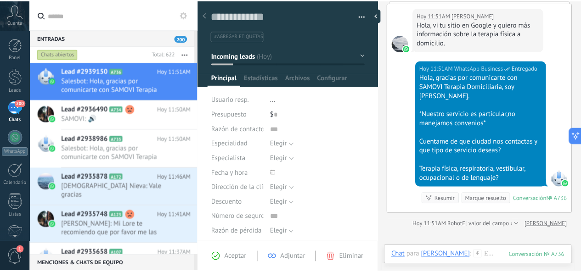
scroll to position [14, 0]
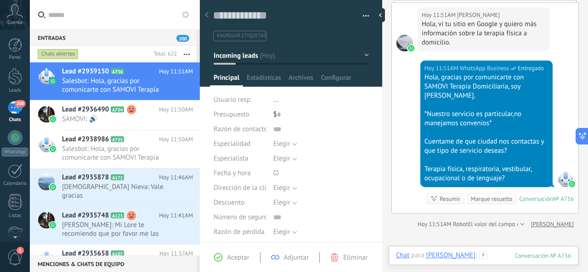
click at [494, 257] on div at bounding box center [483, 265] width 175 height 28
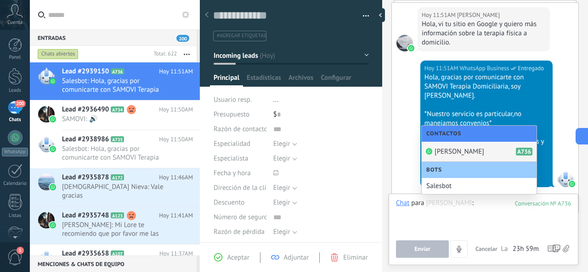
click at [495, 210] on div at bounding box center [483, 216] width 175 height 35
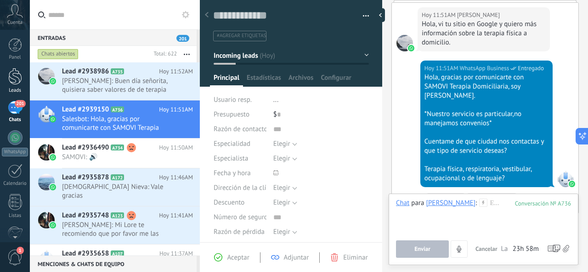
click at [11, 74] on div at bounding box center [15, 76] width 14 height 17
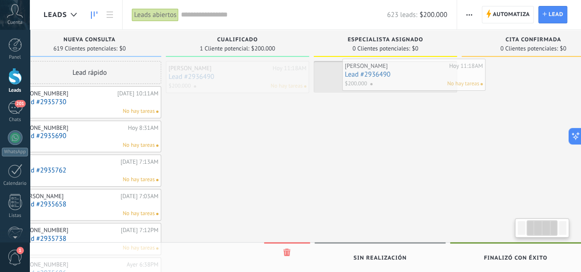
scroll to position [0, 183]
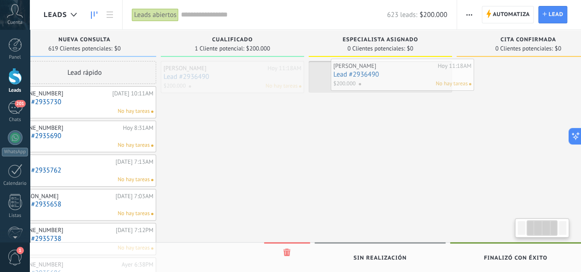
drag, startPoint x: 331, startPoint y: 83, endPoint x: 372, endPoint y: 81, distance: 40.9
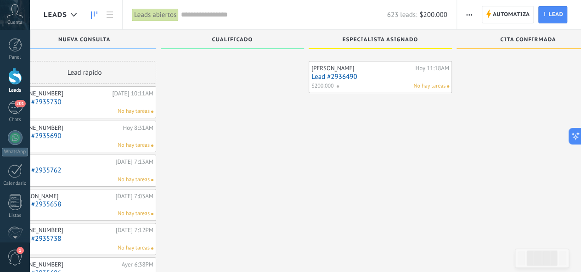
scroll to position [46, 0]
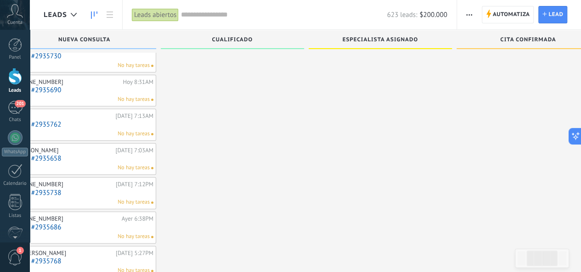
click at [19, 79] on div at bounding box center [15, 76] width 14 height 17
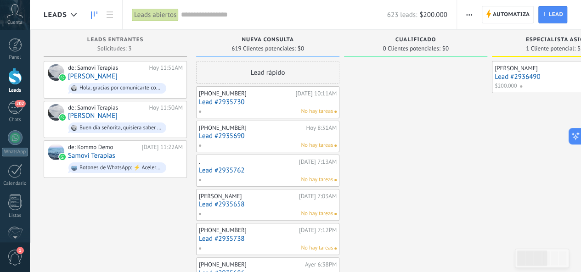
type input "*"
click at [134, 74] on div "de: Samovi Terapias Hoy 11:51AM Diego Sánchez Hola, gracias por comunicarte con…" at bounding box center [125, 79] width 115 height 31
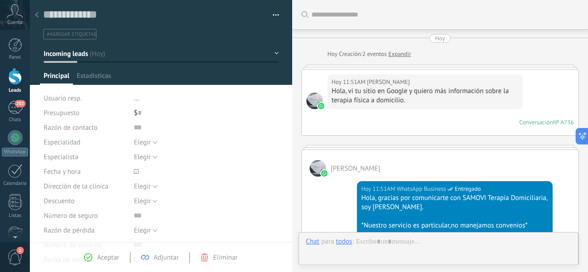
scroll to position [317, 0]
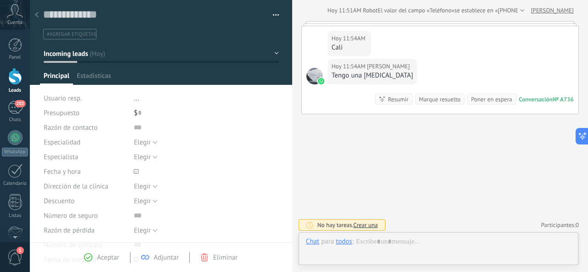
type textarea "**********"
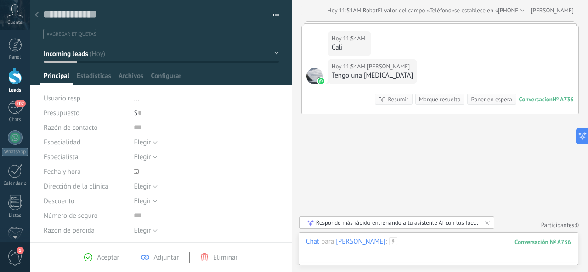
click at [434, 243] on div at bounding box center [438, 252] width 265 height 28
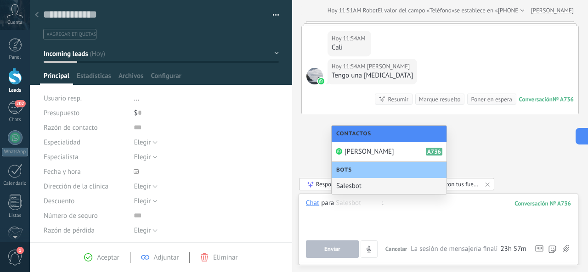
click at [458, 216] on div at bounding box center [439, 216] width 266 height 35
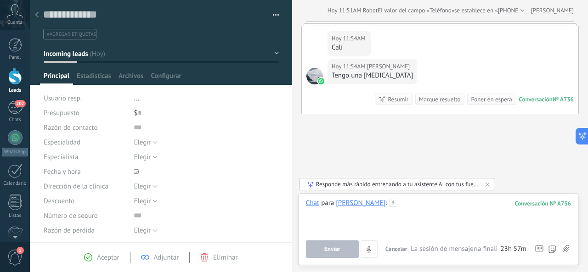
click at [419, 210] on div at bounding box center [439, 216] width 266 height 35
click at [18, 115] on link "202 Chats" at bounding box center [15, 112] width 30 height 22
click at [10, 107] on div "202" at bounding box center [15, 107] width 15 height 13
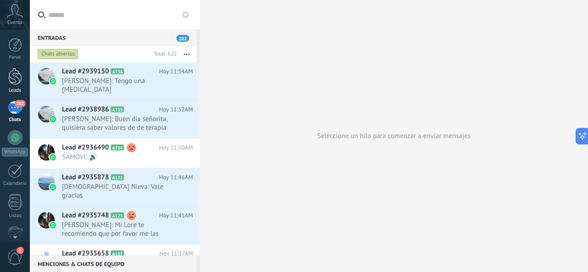
click at [13, 77] on div at bounding box center [15, 76] width 14 height 17
